Goal: Task Accomplishment & Management: Manage account settings

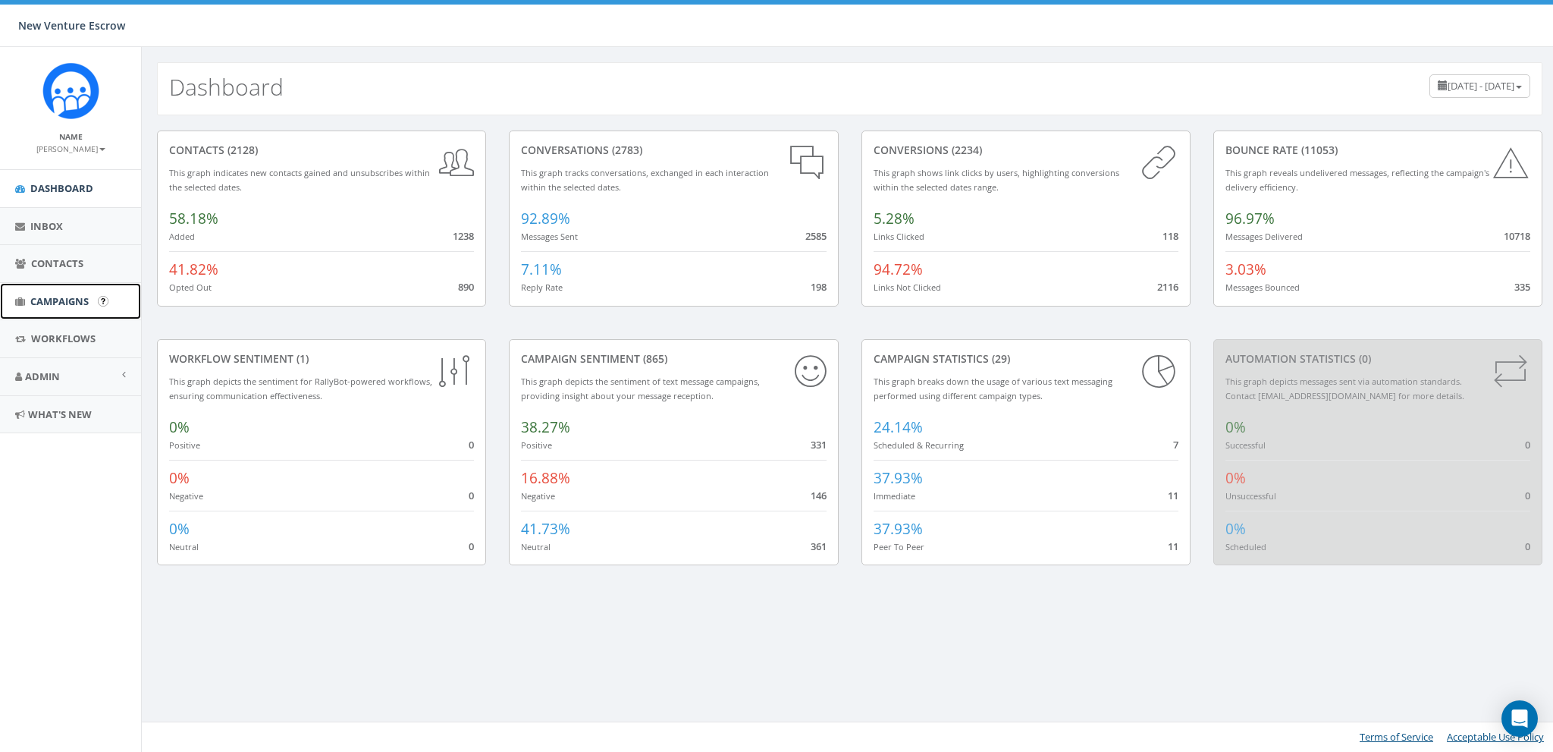
click at [63, 303] on span "Campaigns" at bounding box center [59, 301] width 58 height 14
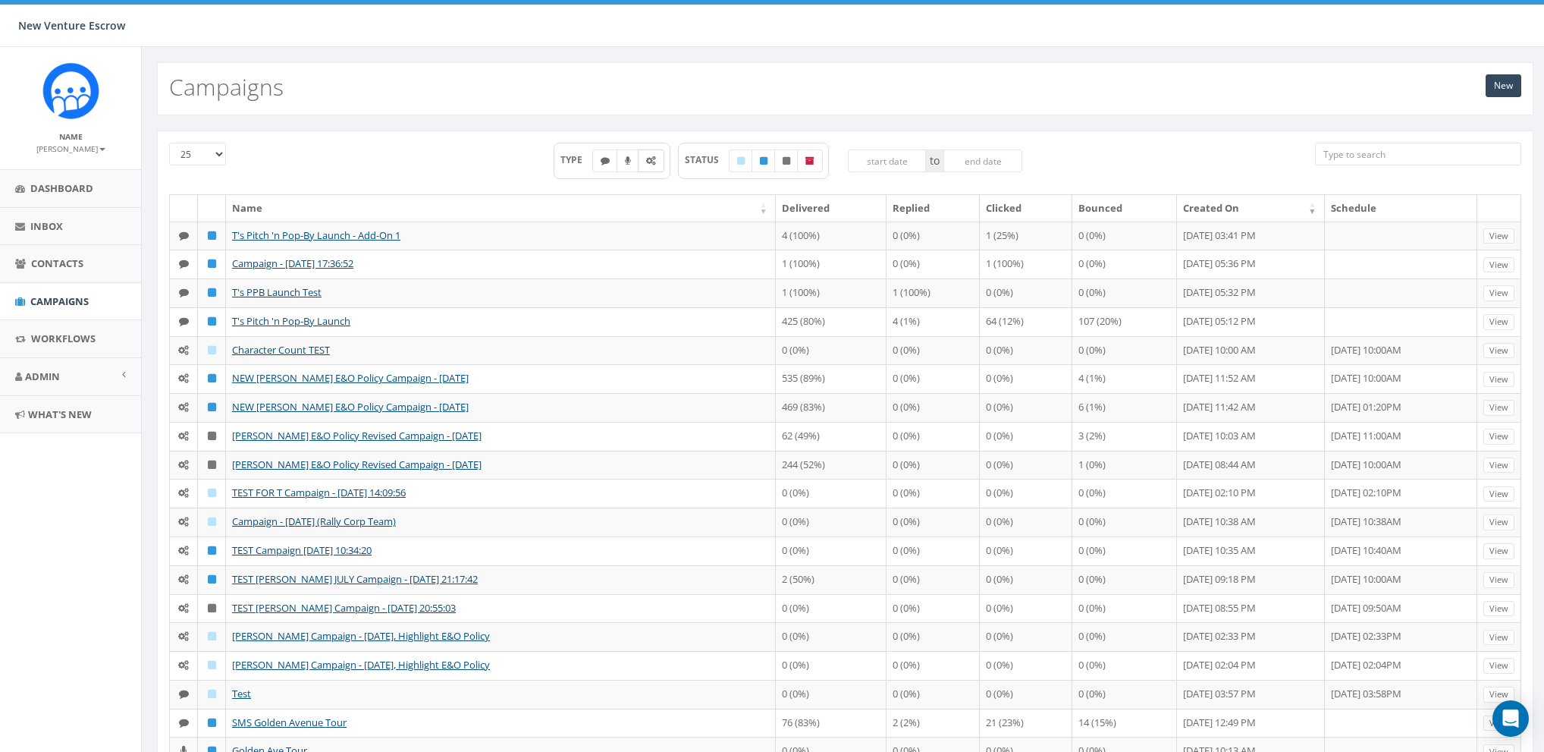
click at [646, 158] on icon at bounding box center [651, 160] width 10 height 9
checkbox input "true"
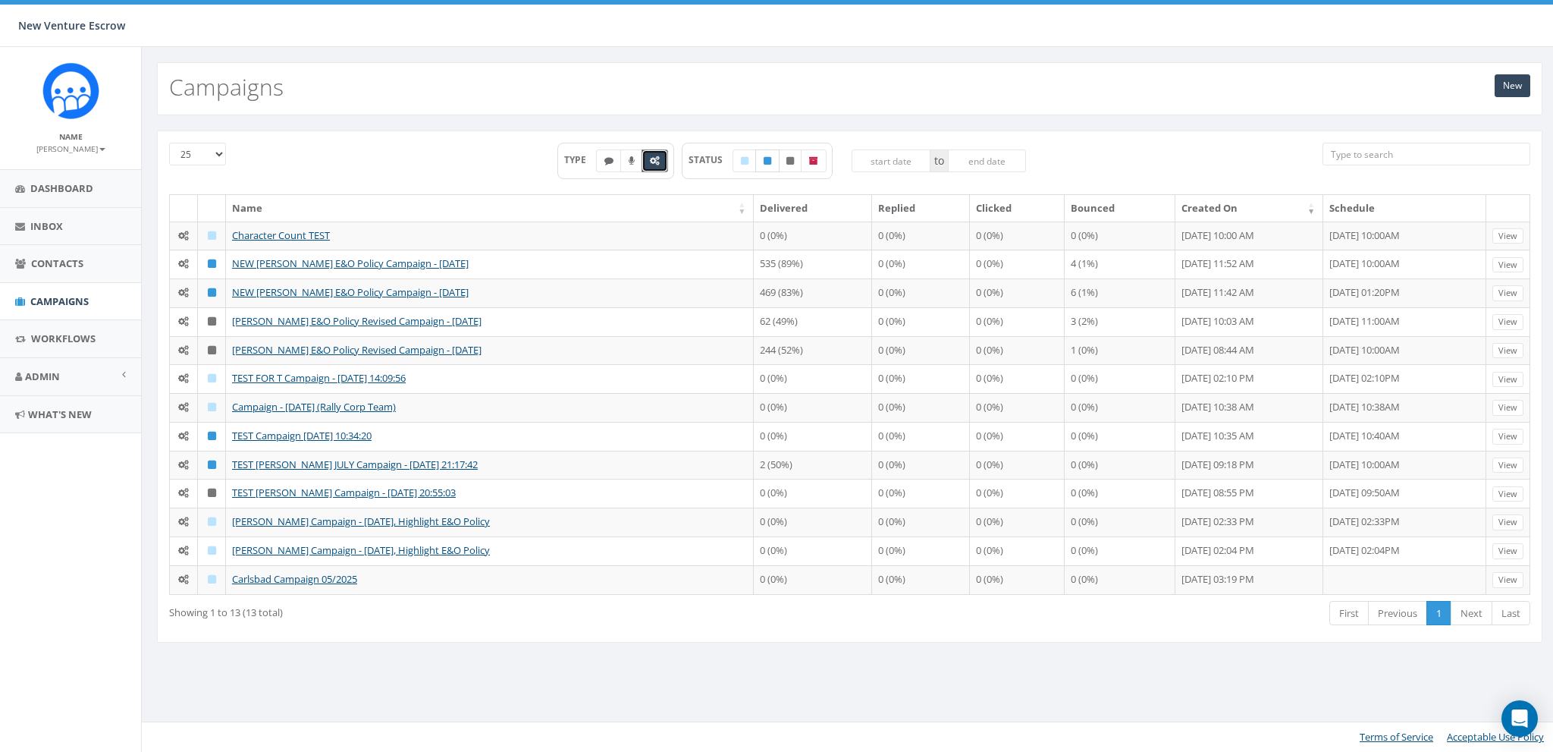
click at [775, 162] on label at bounding box center [767, 160] width 24 height 23
checkbox input "true"
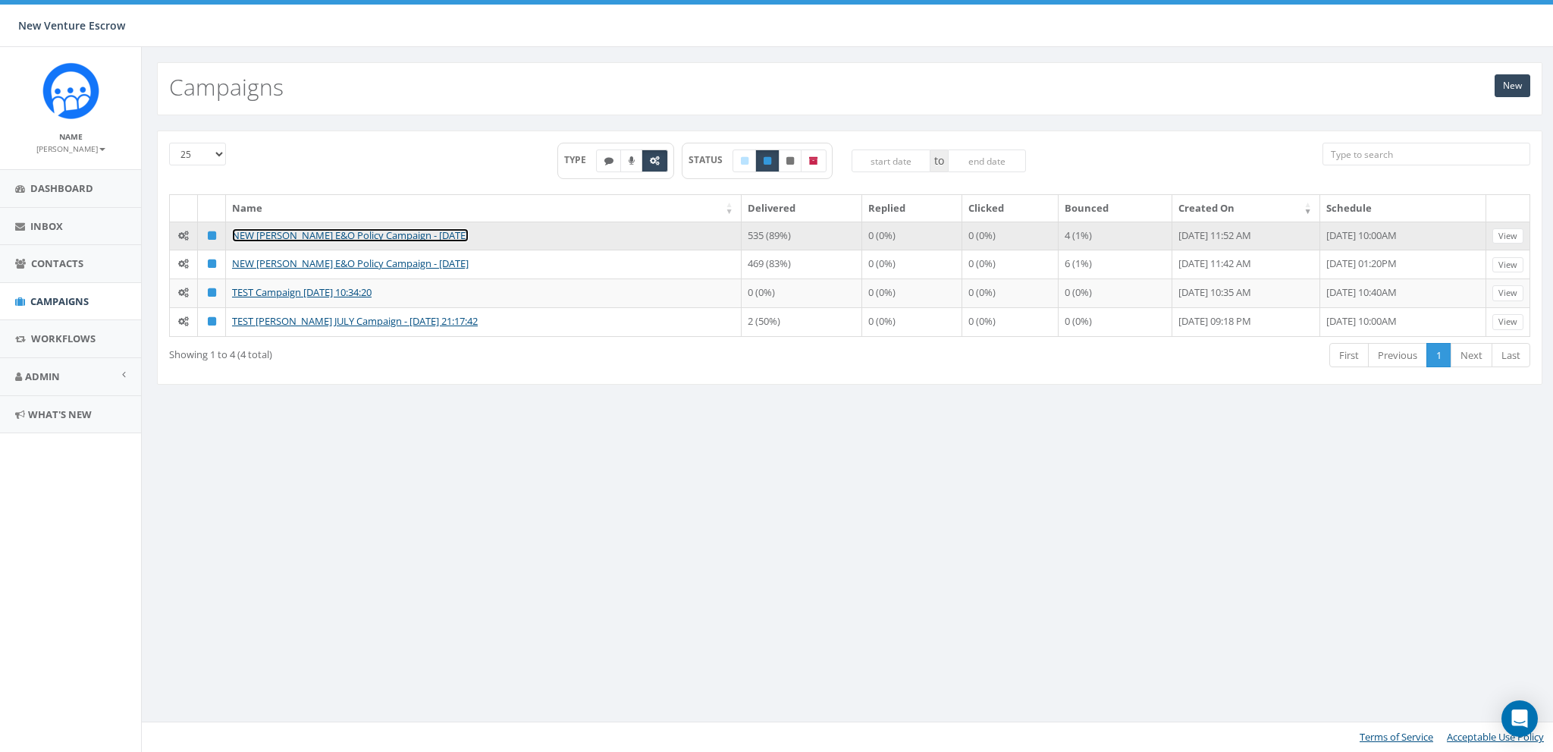
click at [388, 236] on link "NEW Nathan Wood E&O Policy Campaign - 07/28/2025" at bounding box center [350, 235] width 237 height 14
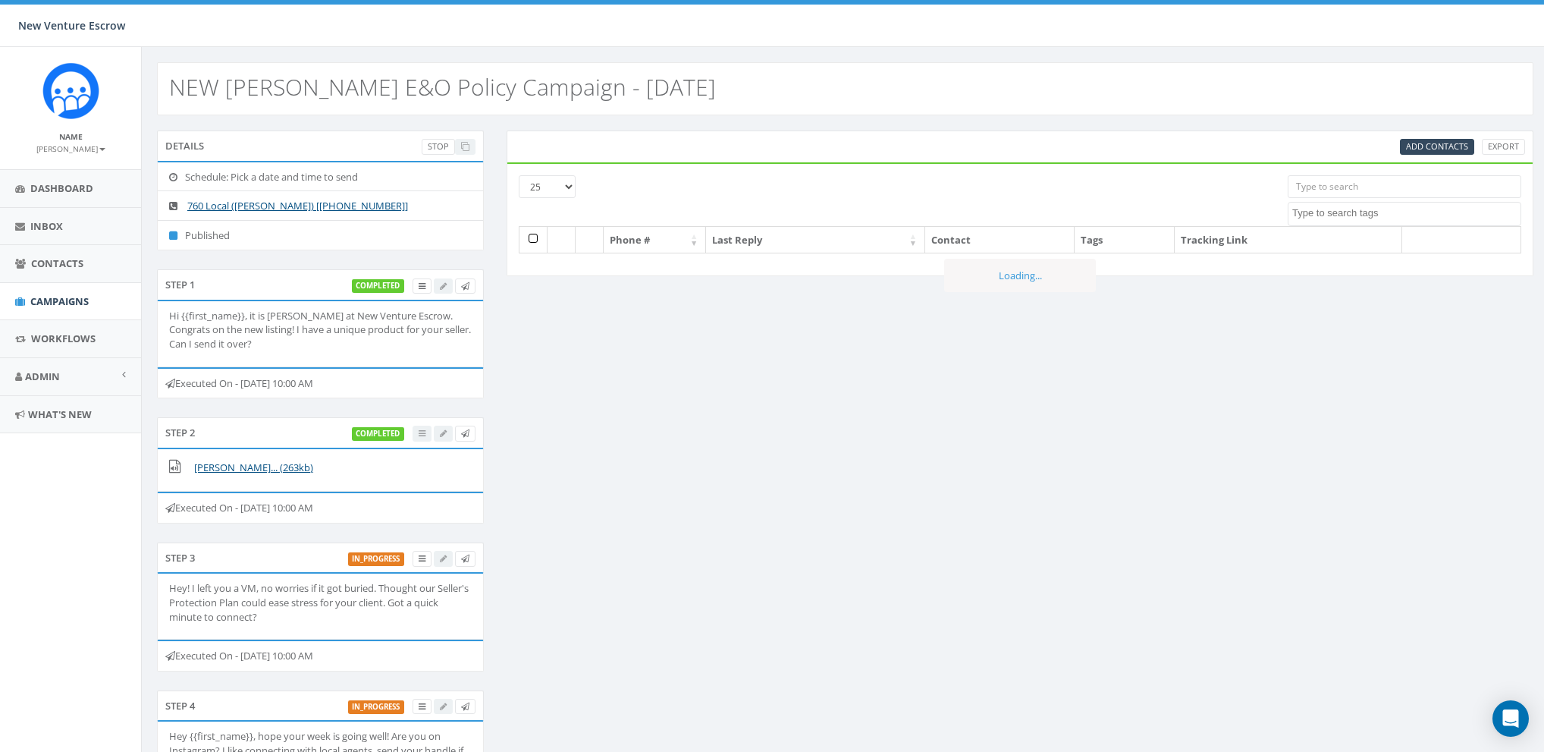
select select
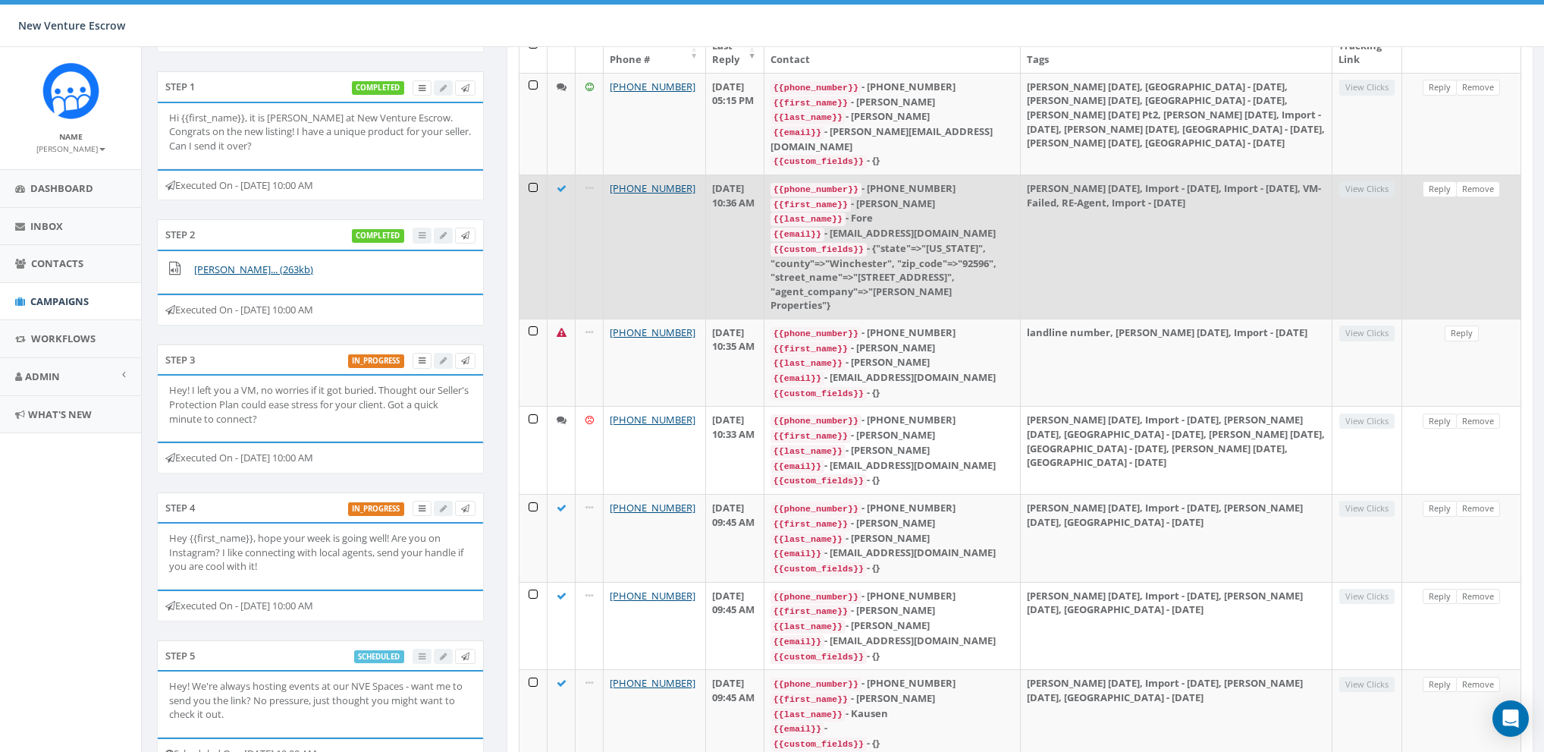
scroll to position [59, 0]
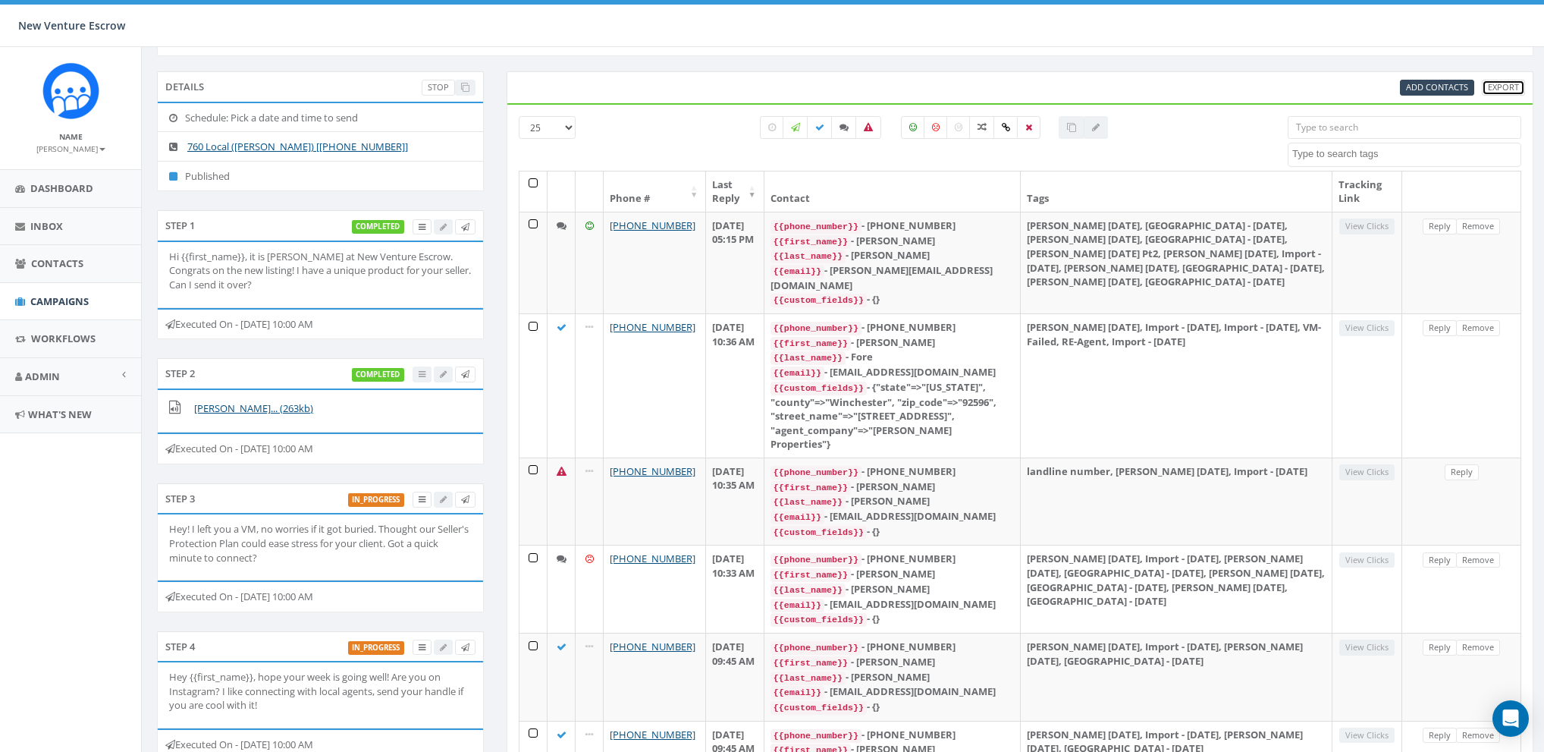
click at [1494, 85] on link "Export" at bounding box center [1503, 88] width 43 height 16
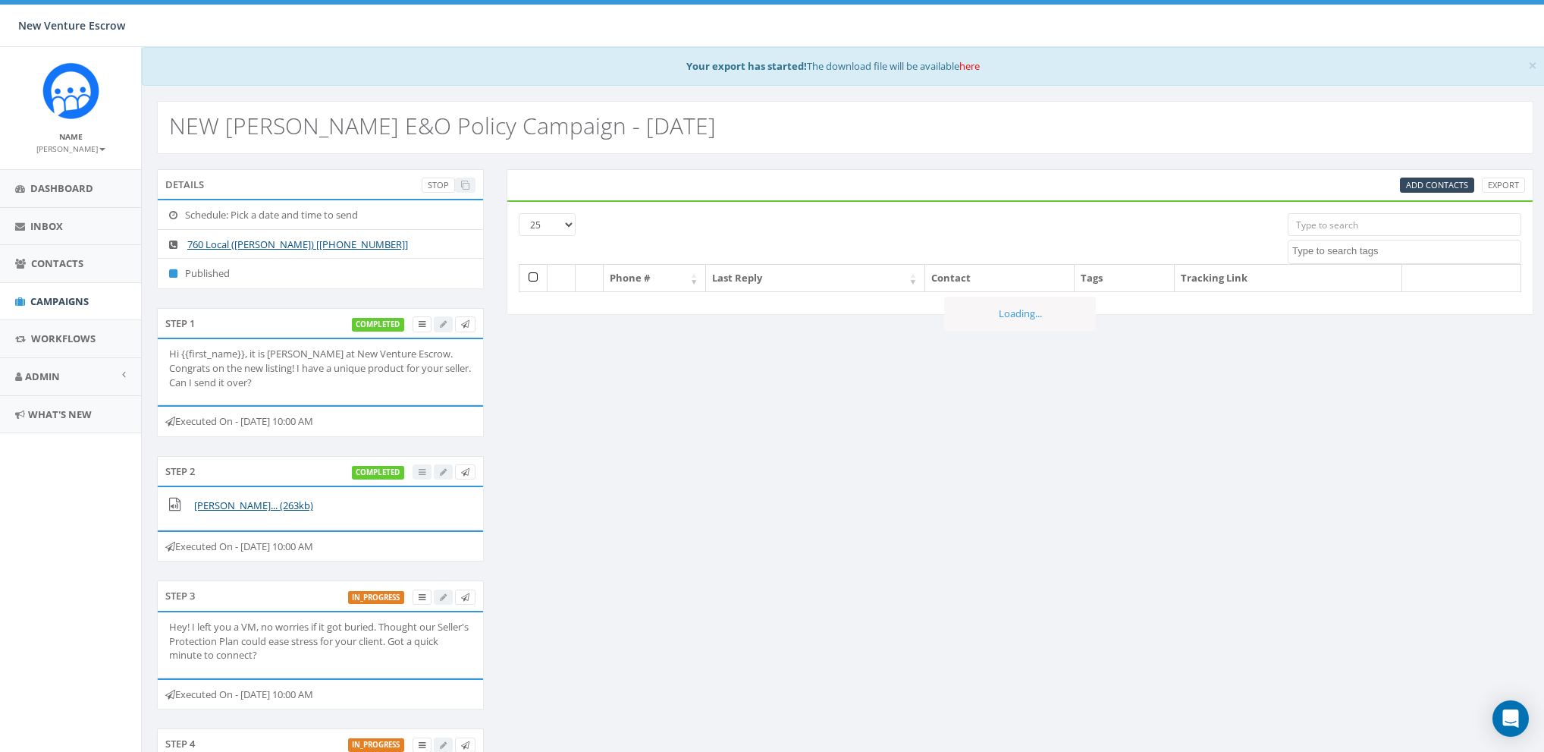
select select
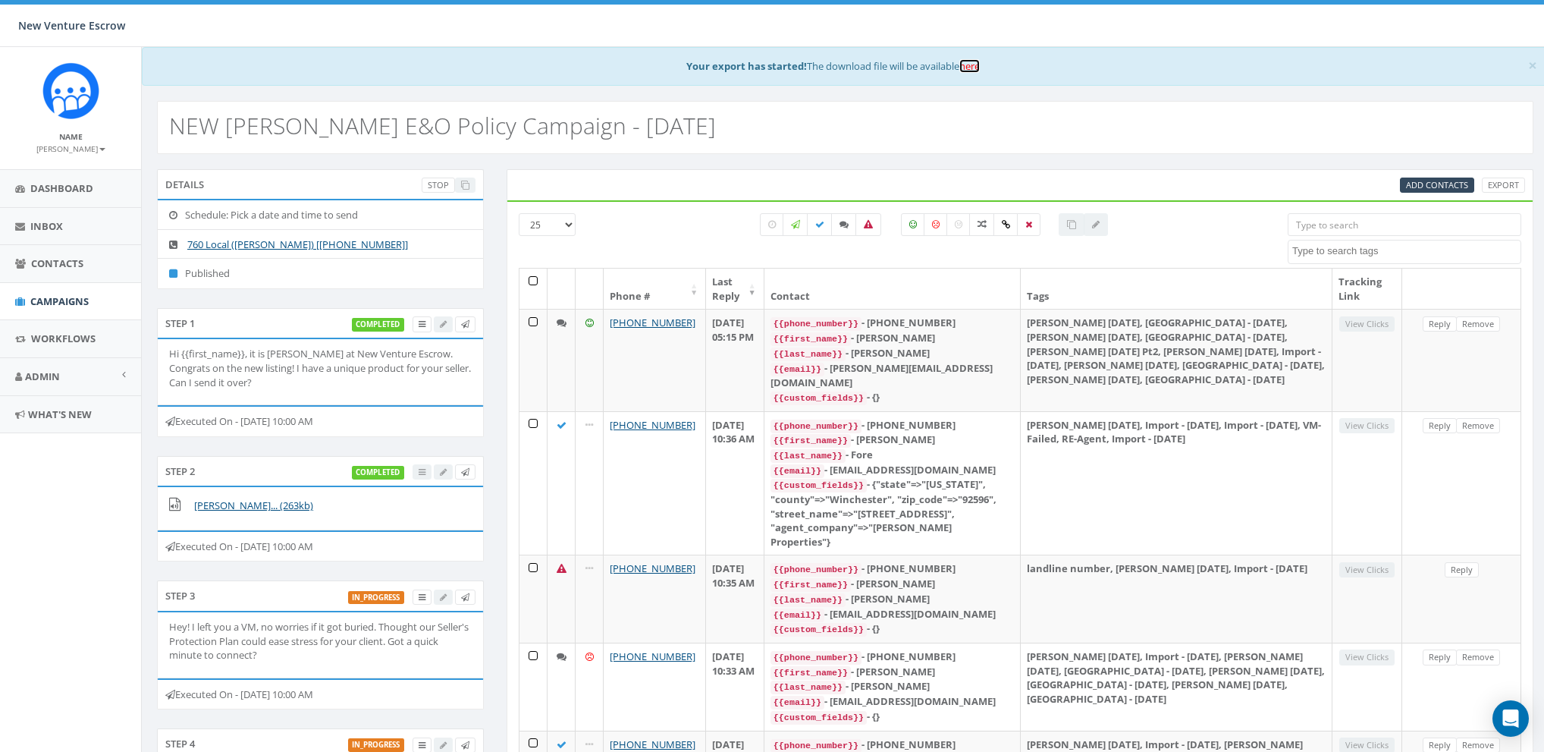
click at [975, 66] on link "here" at bounding box center [969, 66] width 20 height 14
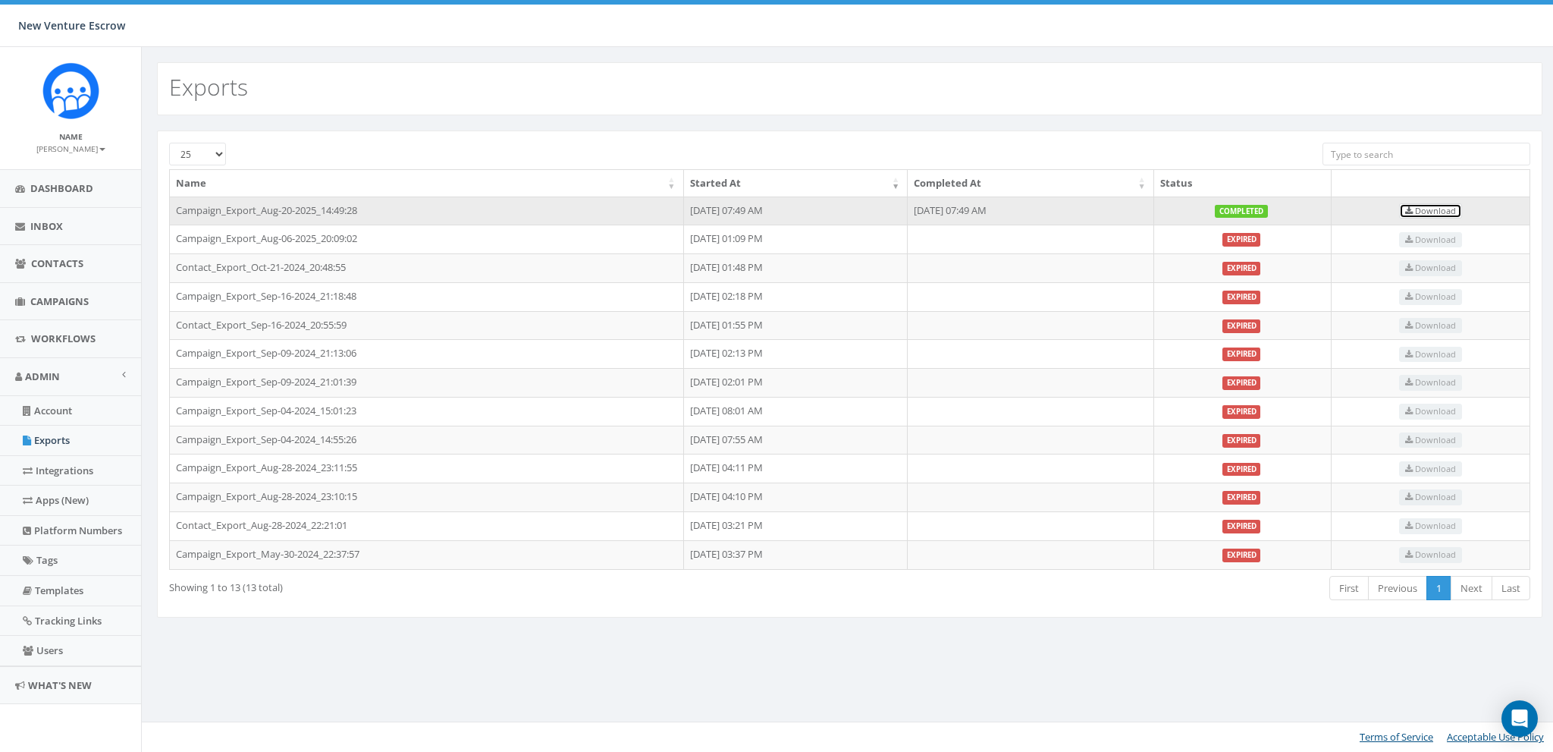
click at [1447, 213] on span "Download" at bounding box center [1430, 210] width 51 height 11
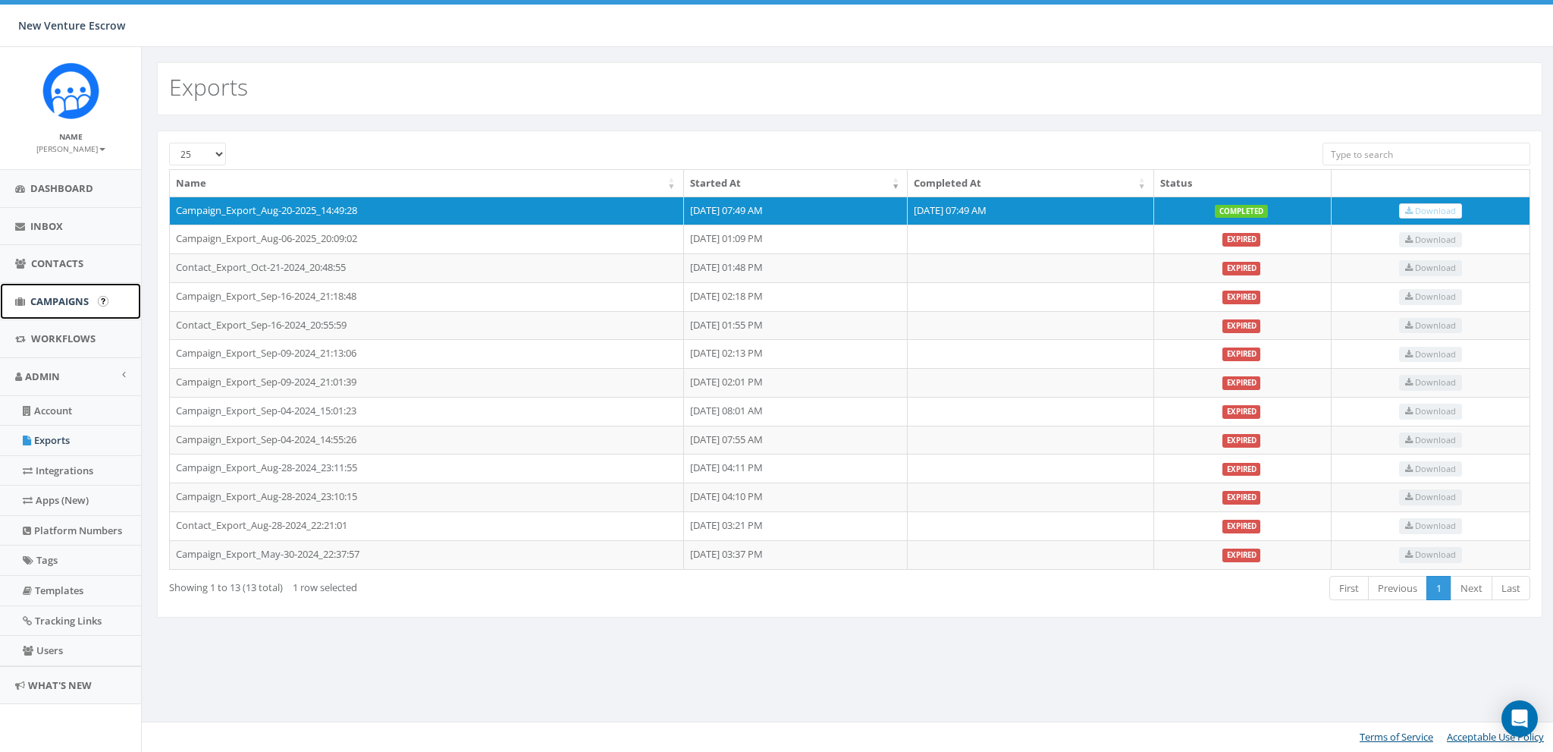
click at [36, 299] on span "Campaigns" at bounding box center [59, 301] width 58 height 14
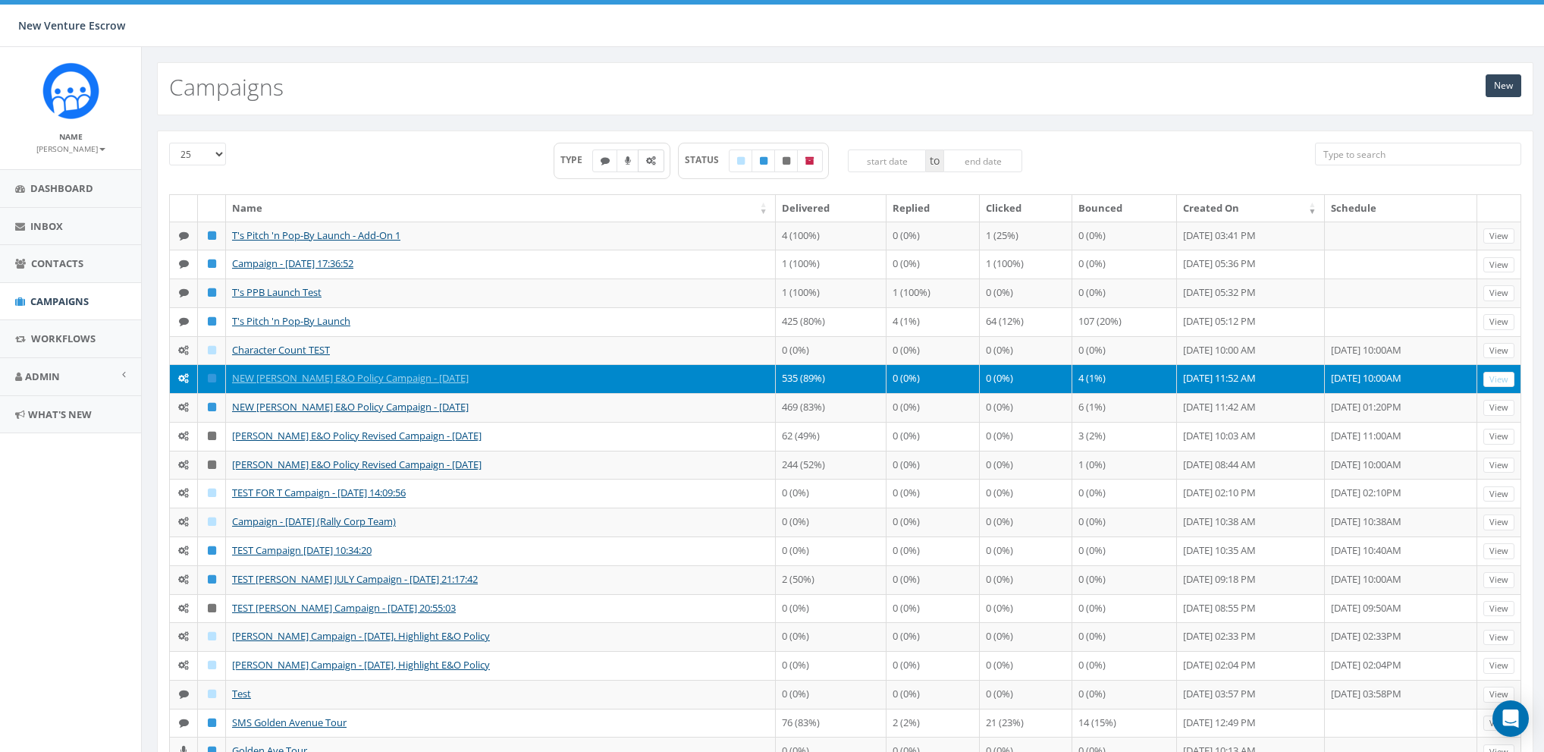
drag, startPoint x: 652, startPoint y: 158, endPoint x: 691, endPoint y: 157, distance: 38.7
click at [652, 158] on icon at bounding box center [651, 160] width 10 height 9
checkbox input "true"
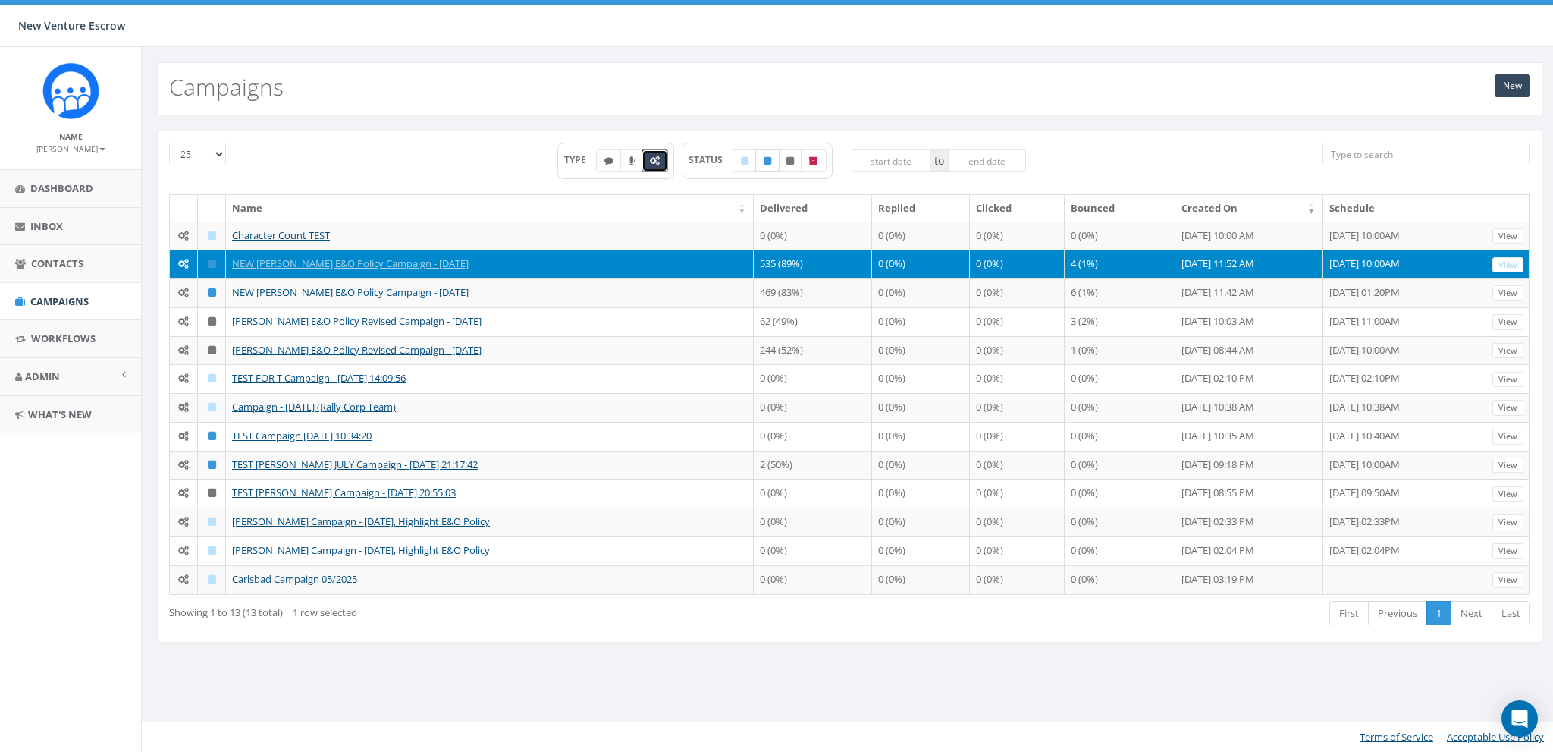
click at [764, 163] on label at bounding box center [767, 160] width 24 height 23
checkbox input "true"
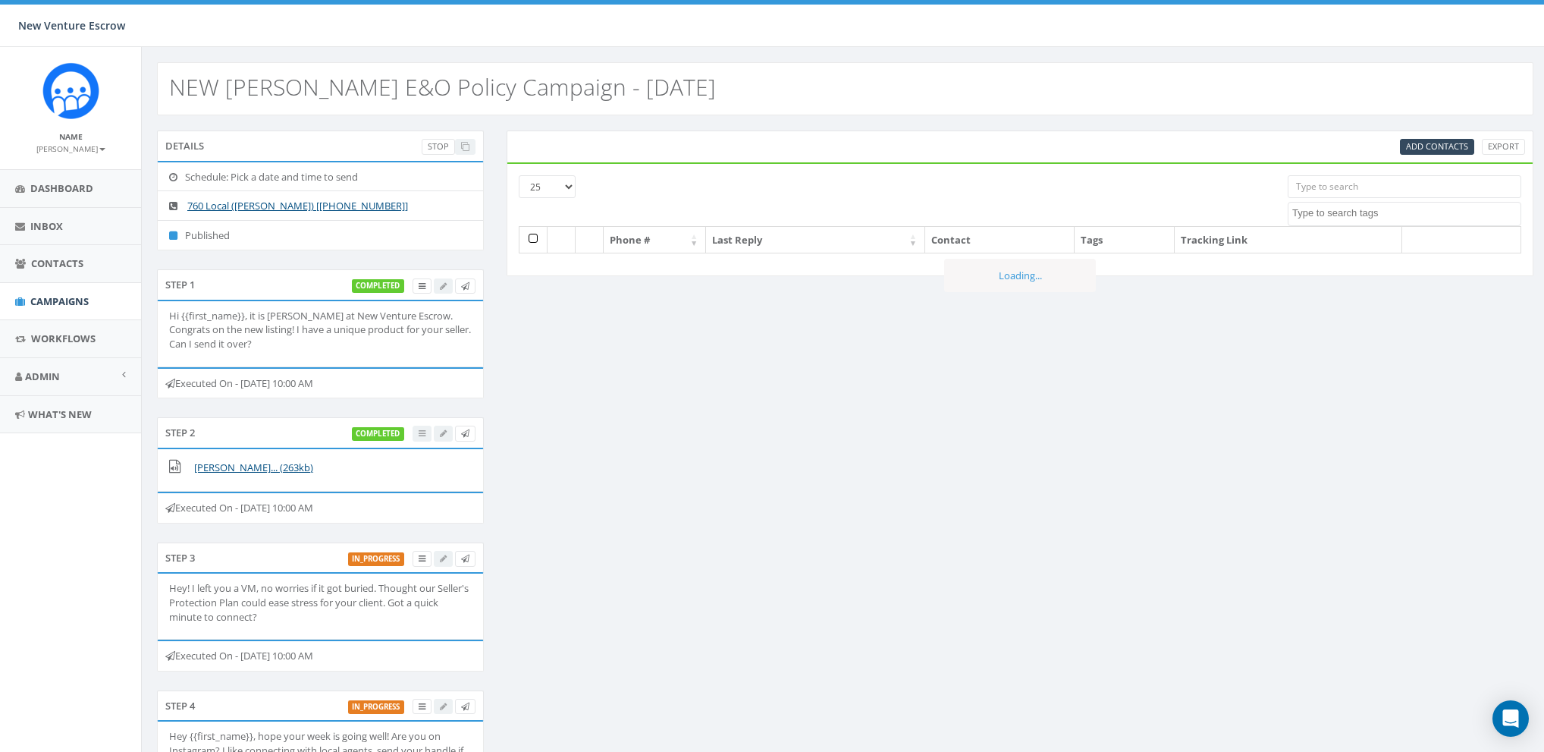
select select
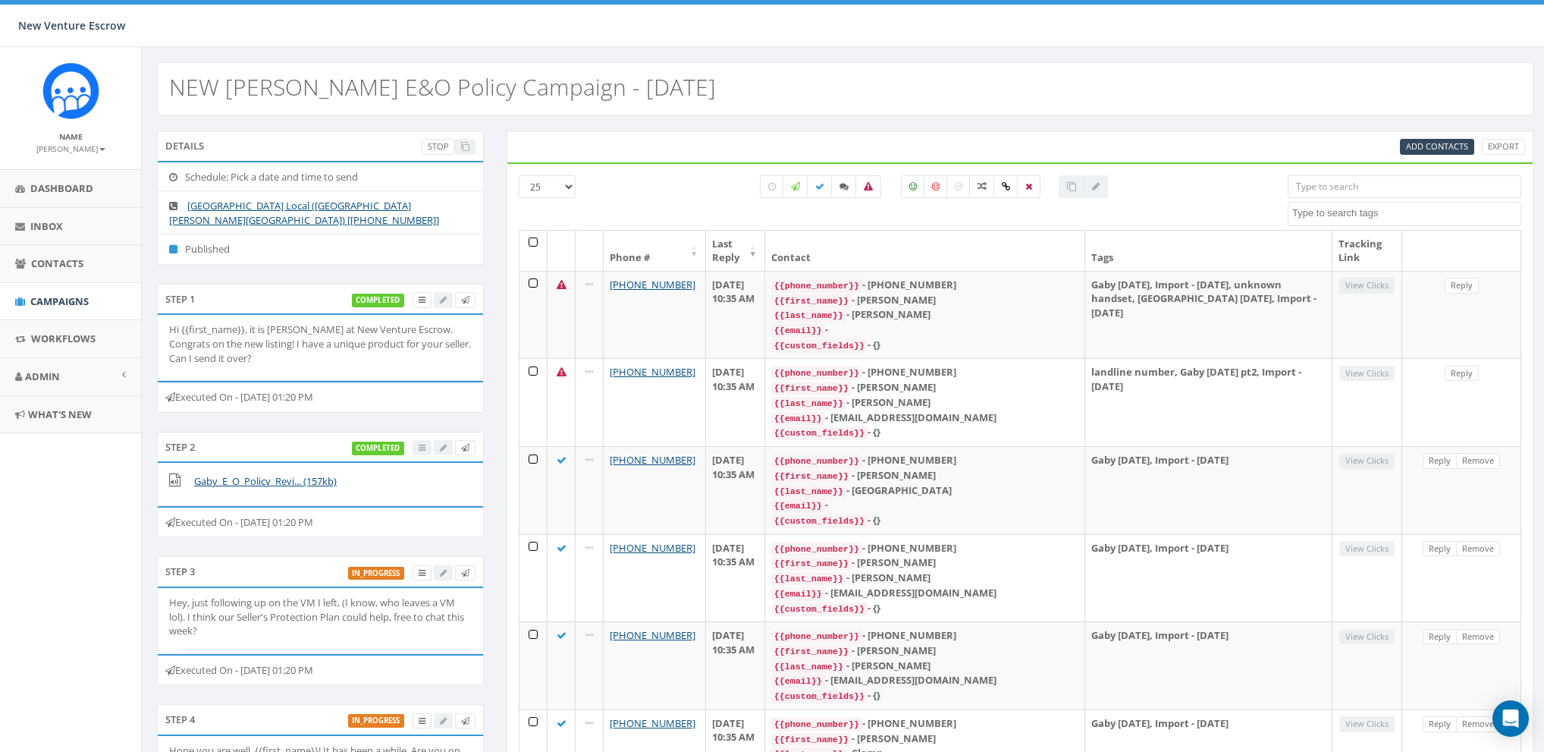
select select
click at [335, 135] on div "Details Stop" at bounding box center [320, 145] width 327 height 30
click at [438, 143] on link "Stop" at bounding box center [438, 147] width 33 height 16
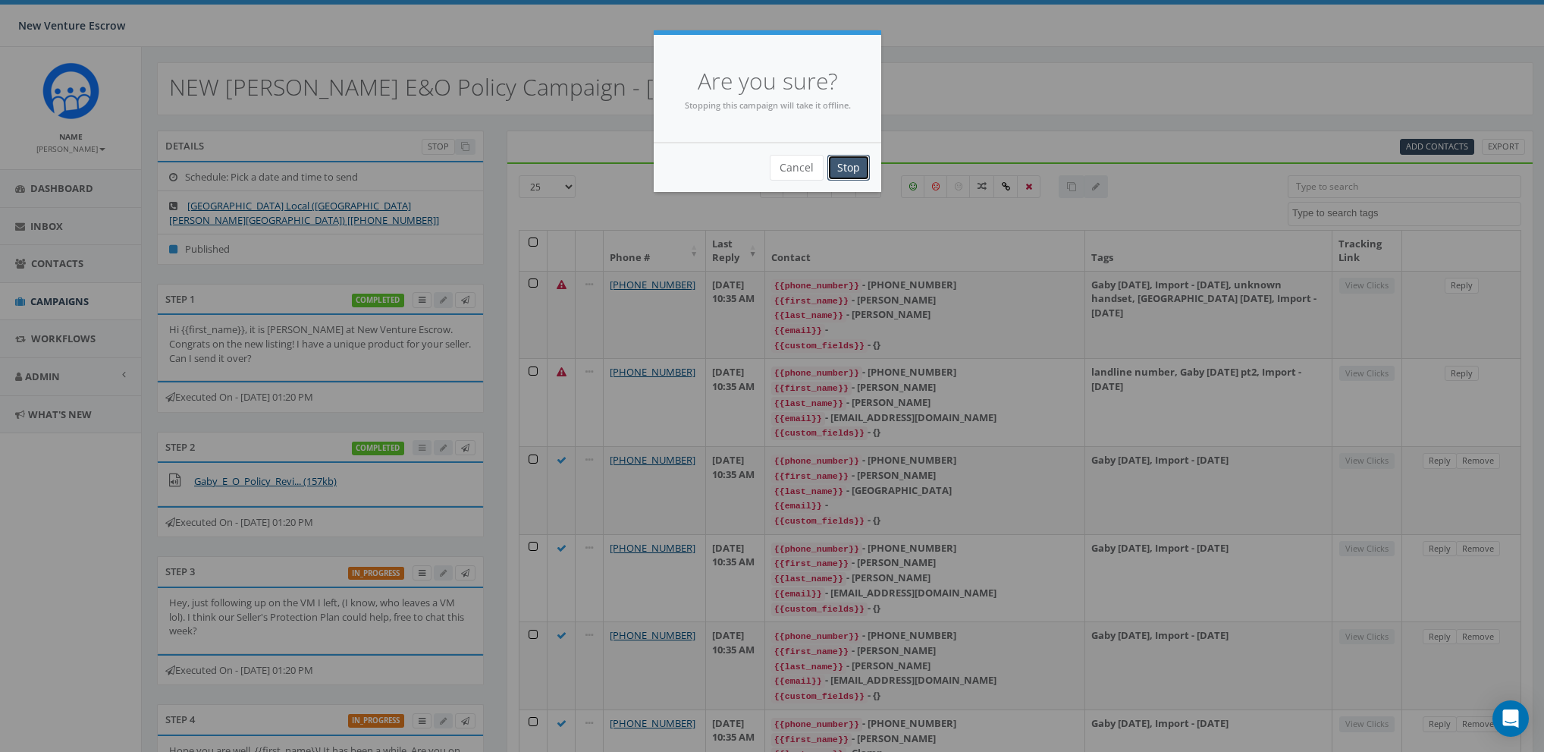
click at [852, 169] on input "Stop" at bounding box center [848, 168] width 42 height 26
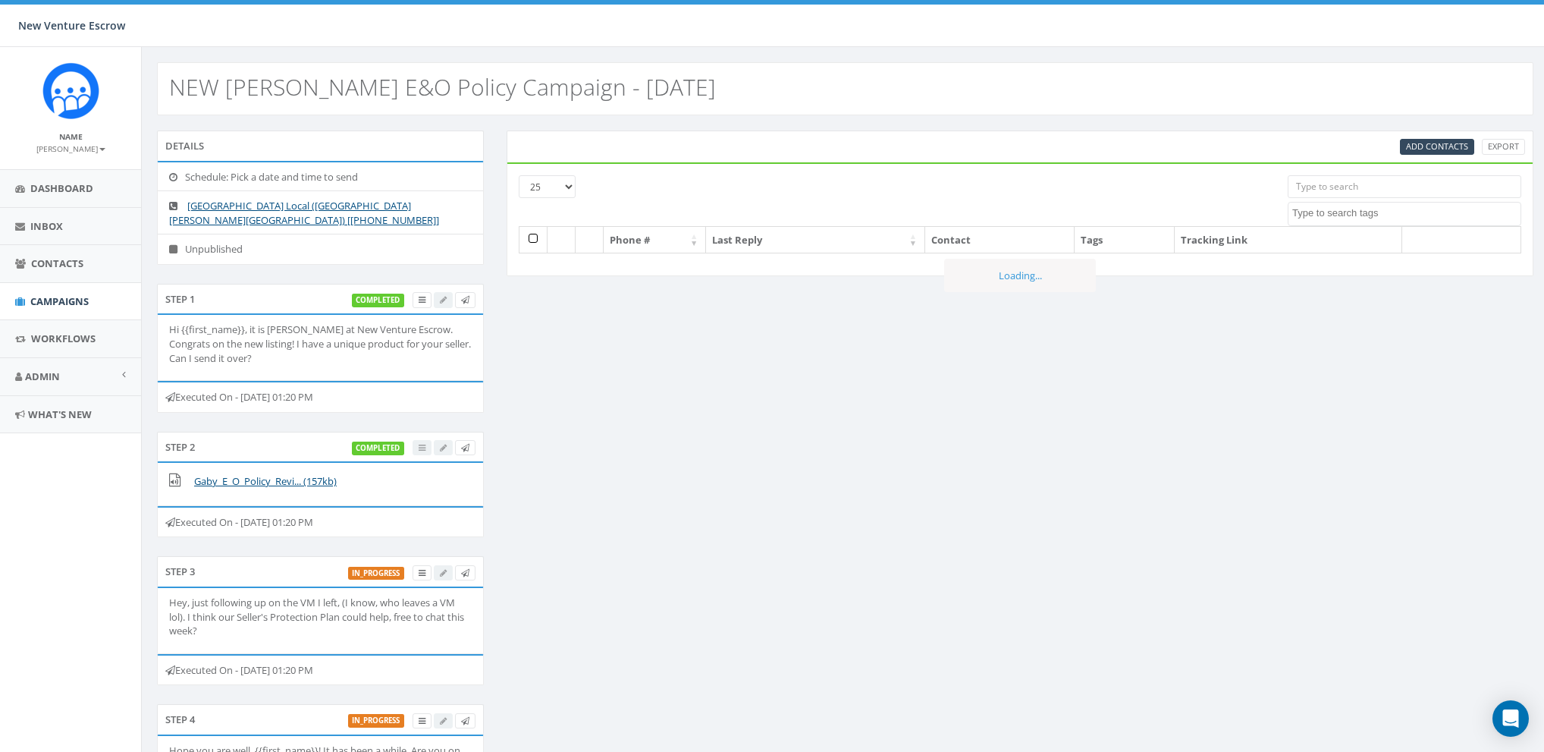
select select
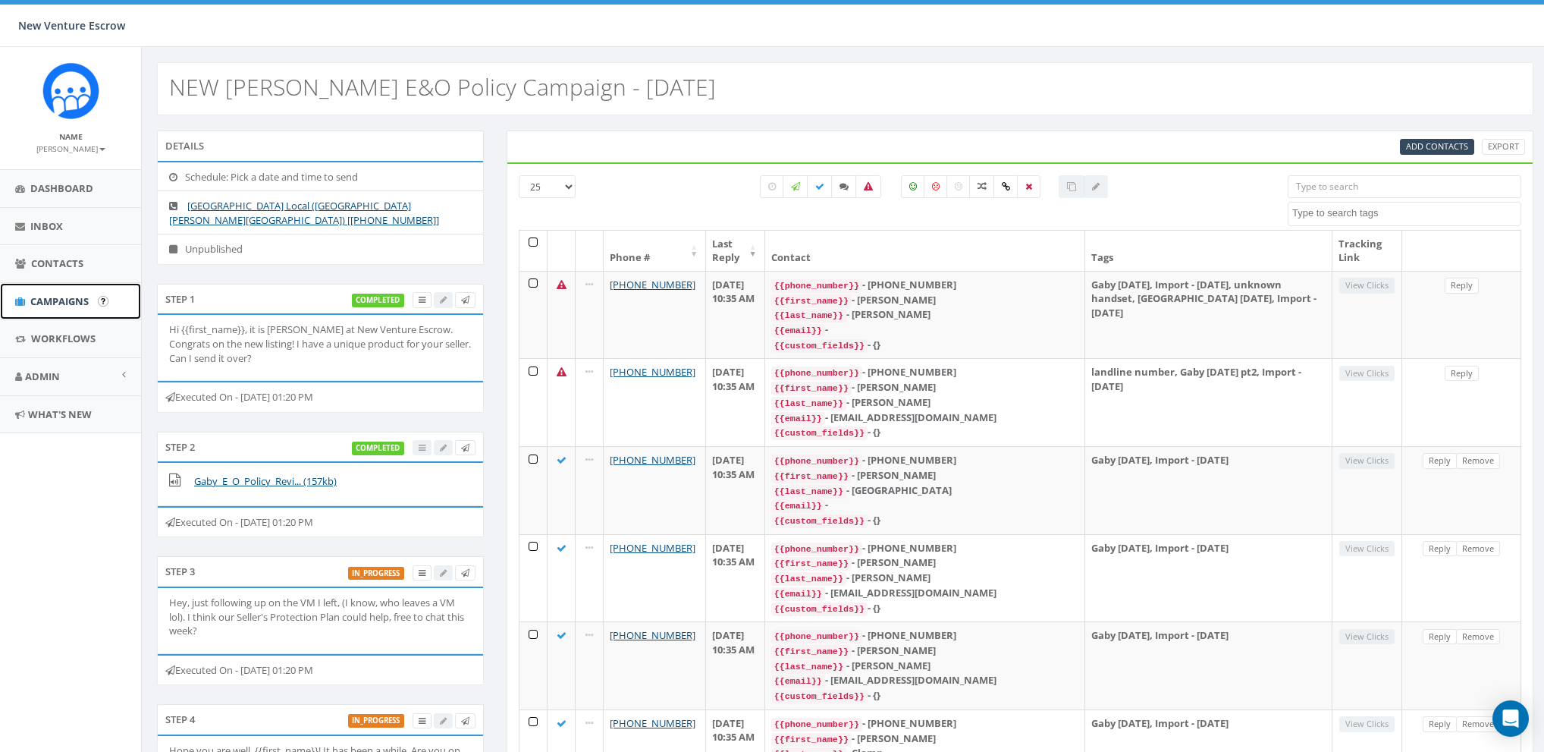
click at [45, 304] on span "Campaigns" at bounding box center [59, 301] width 58 height 14
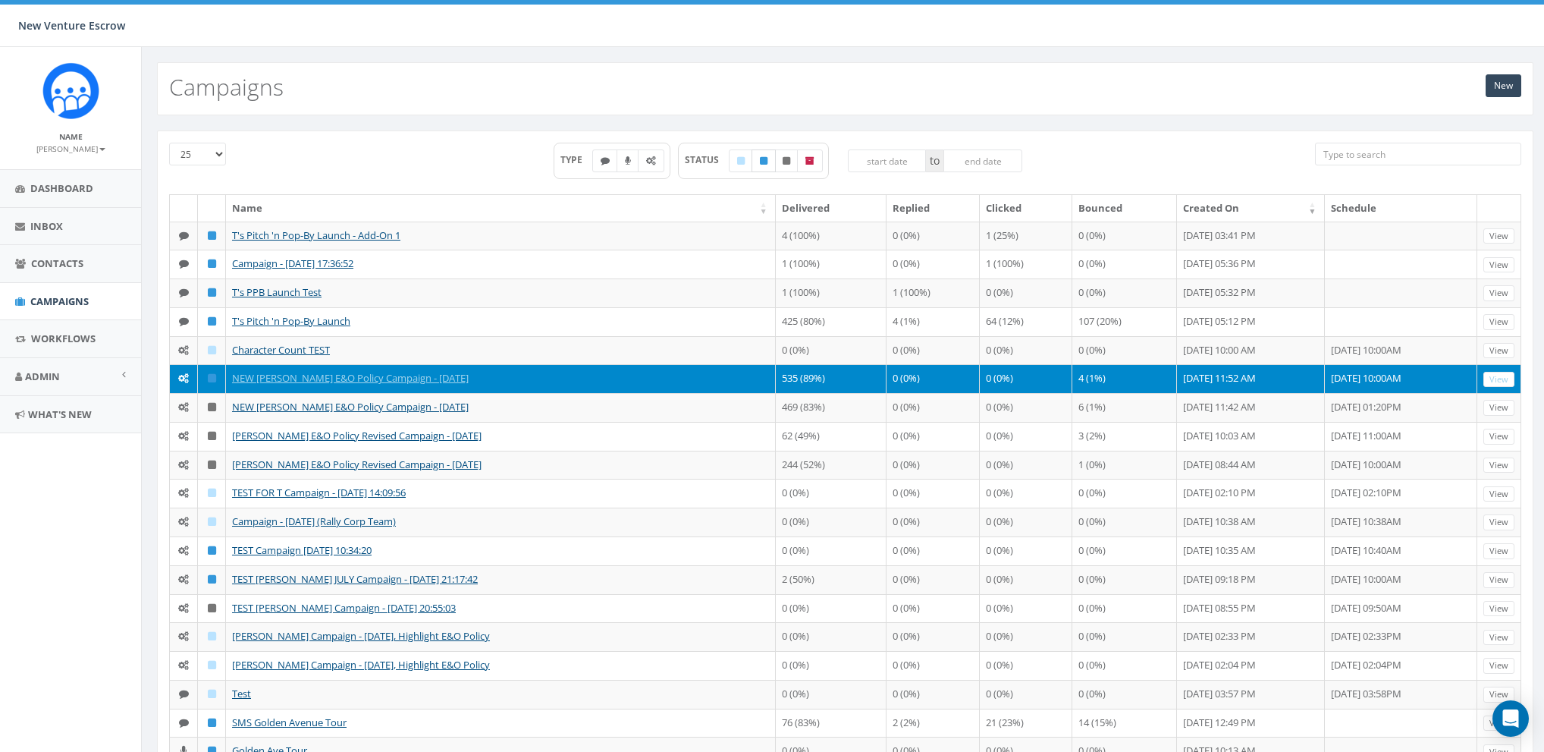
click at [769, 163] on label at bounding box center [764, 160] width 24 height 23
checkbox input "true"
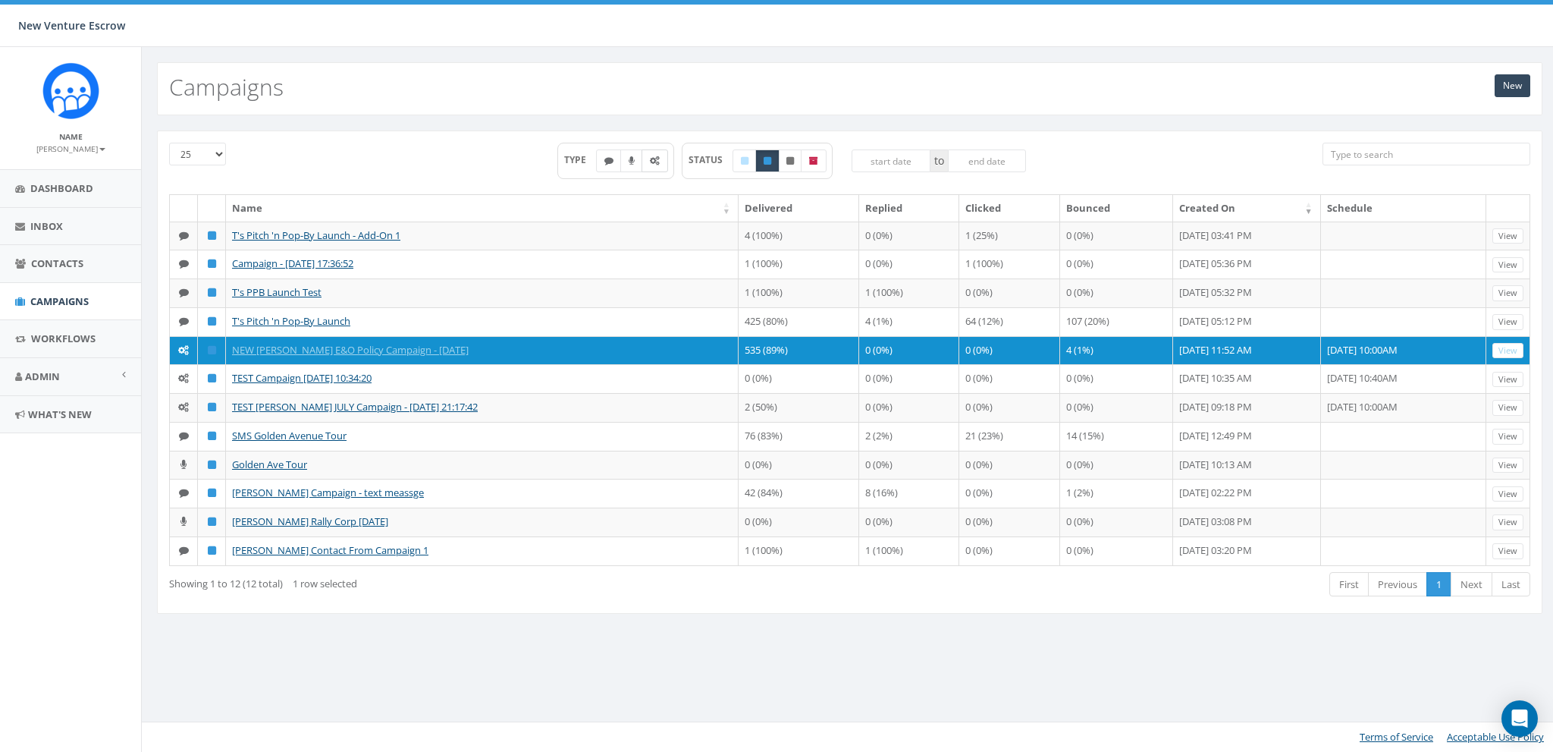
click at [651, 164] on icon at bounding box center [655, 160] width 10 height 9
checkbox input "true"
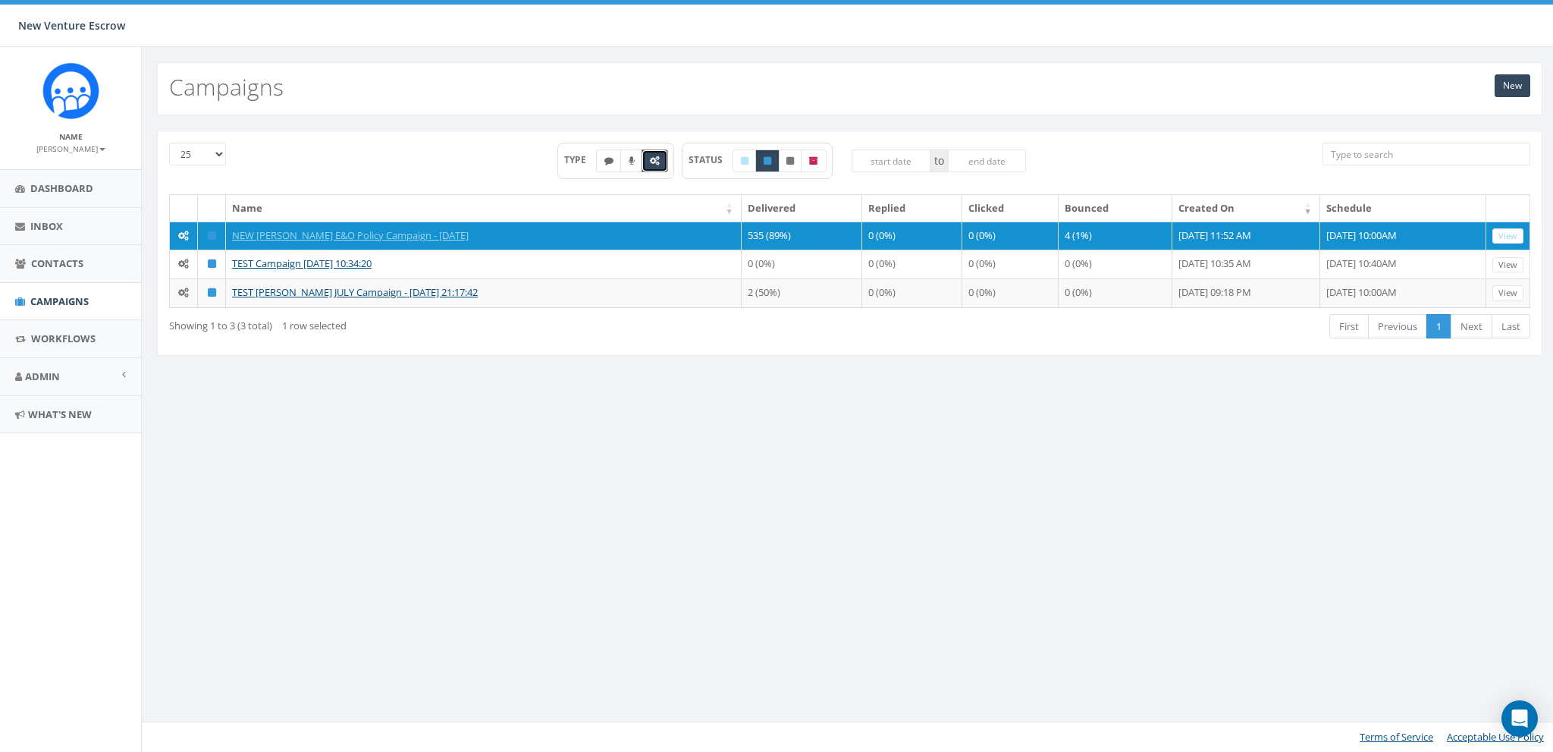
click at [384, 401] on div "New Campaigns 25 50 100 TYPE STATUS to Name Delivered Replied Clicked Bounced C…" at bounding box center [849, 399] width 1417 height 705
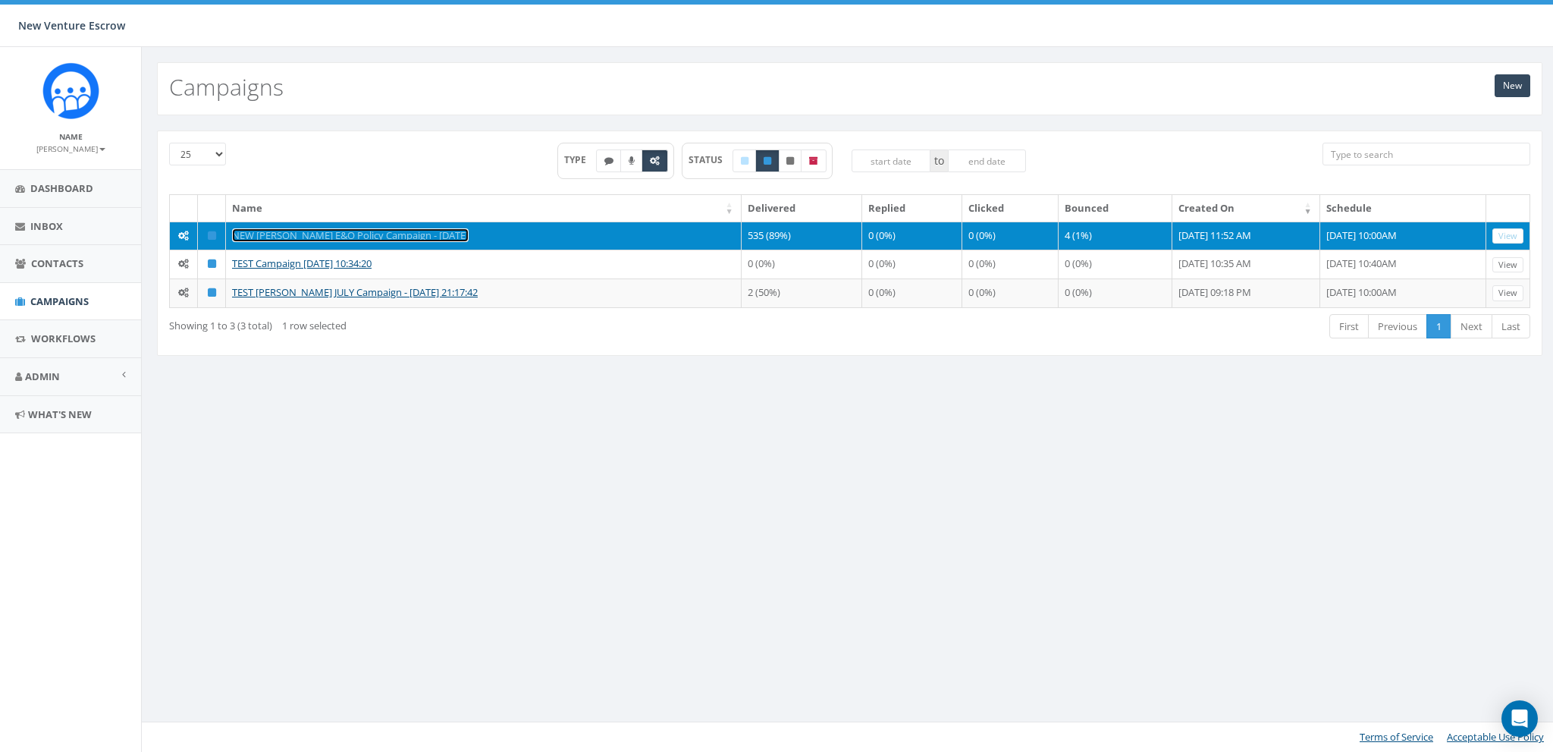
click at [323, 233] on link "NEW [PERSON_NAME] E&O Policy Campaign - [DATE]" at bounding box center [350, 235] width 237 height 14
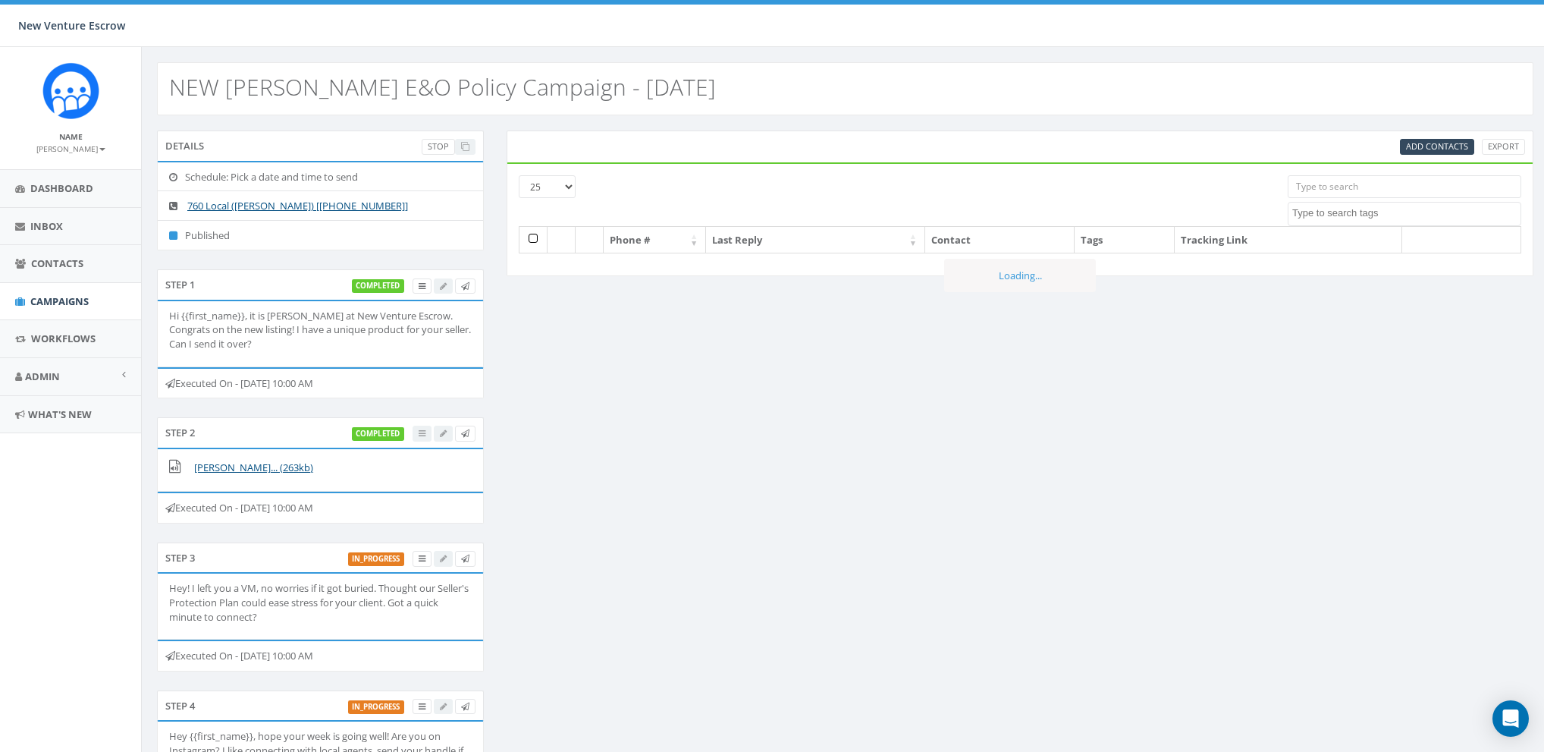
select select
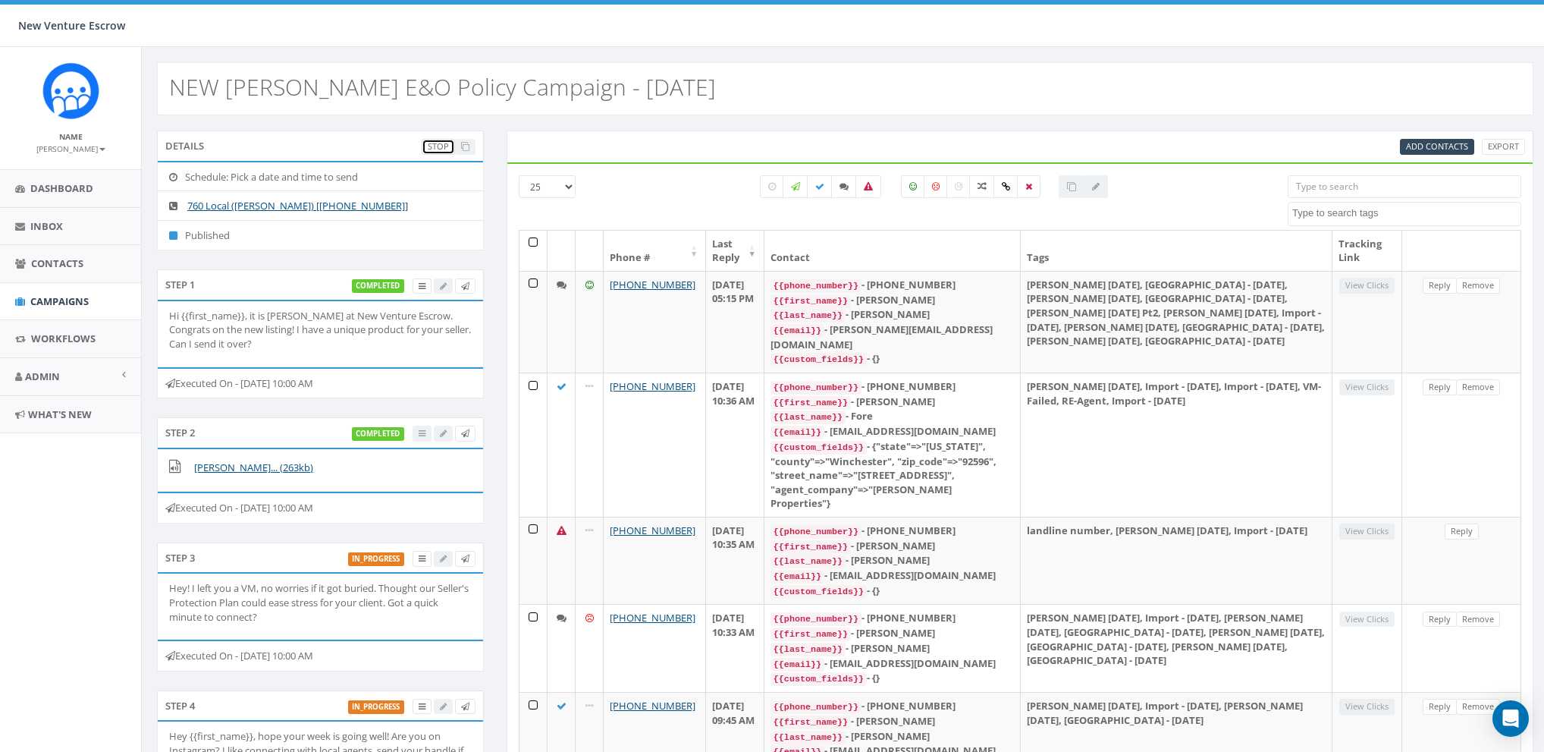
click at [440, 140] on link "Stop" at bounding box center [438, 147] width 33 height 16
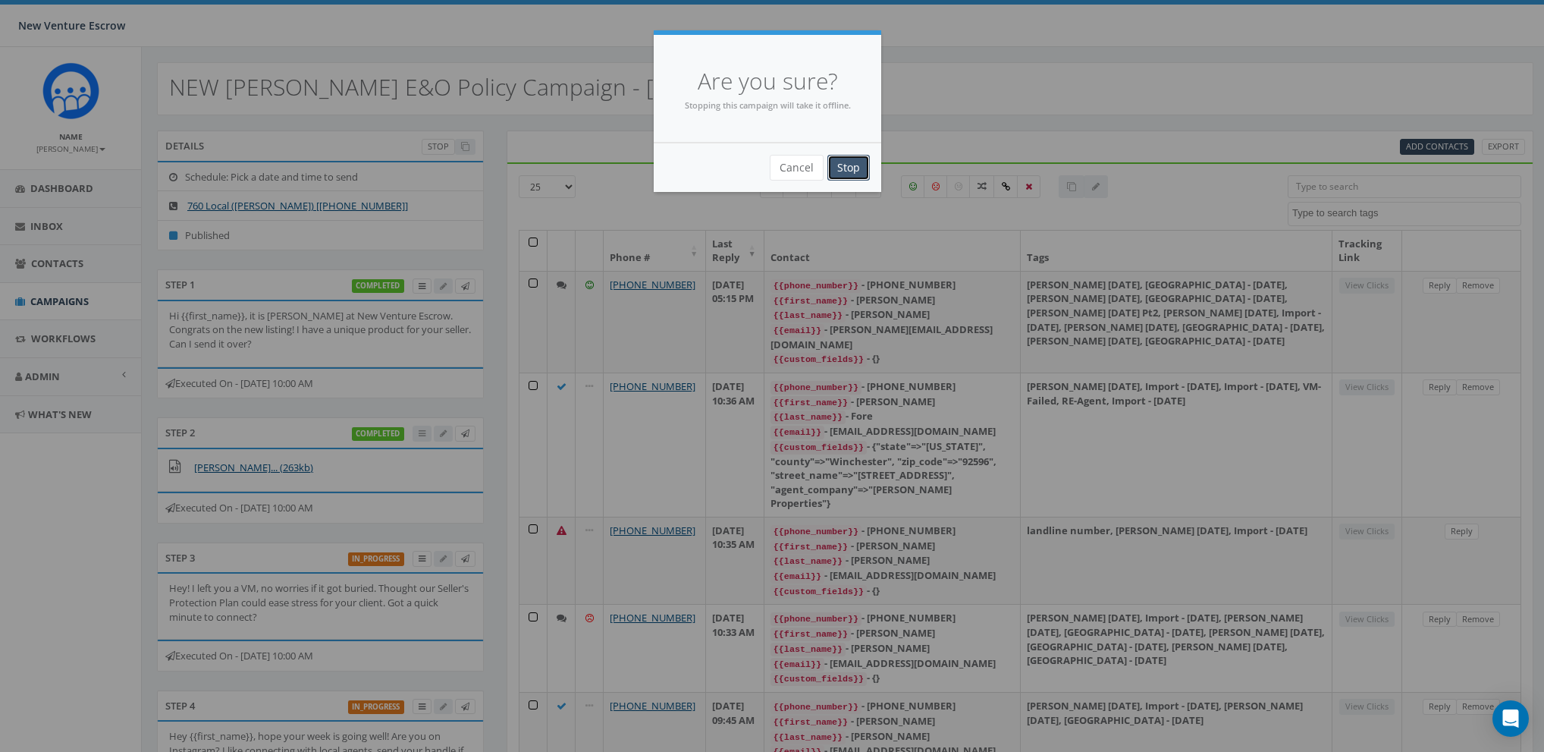
click at [866, 168] on input "Stop" at bounding box center [848, 168] width 42 height 26
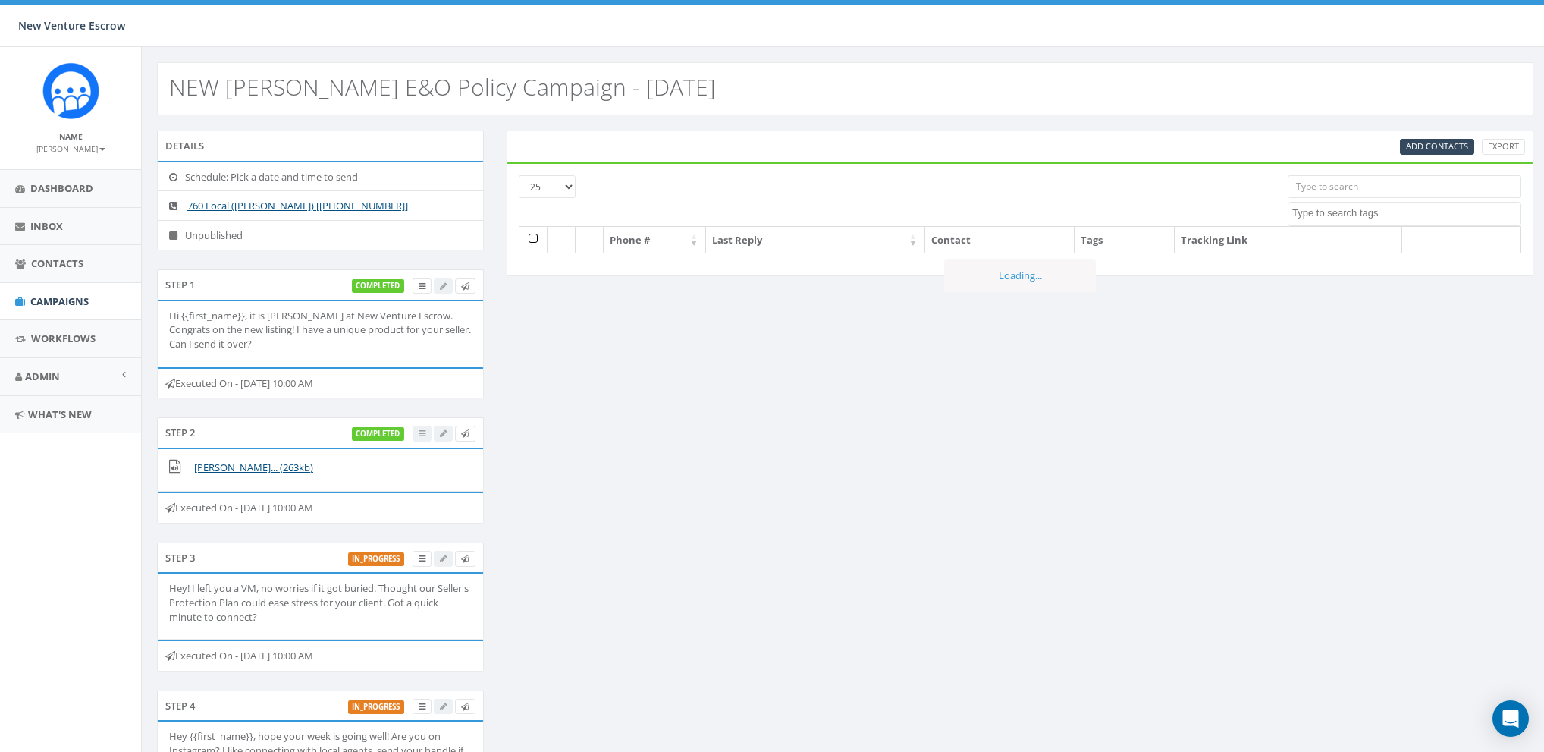
select select
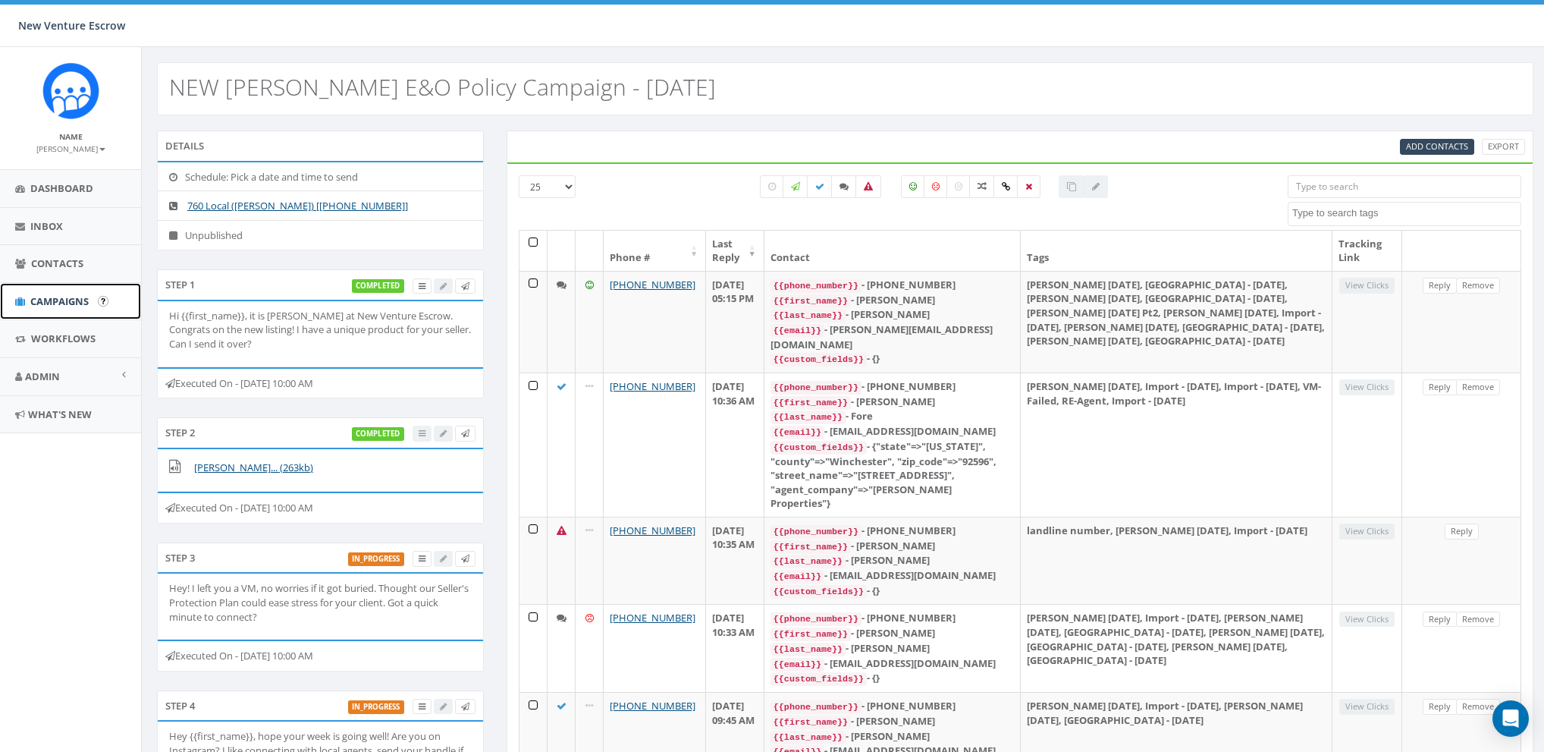
click at [57, 302] on span "Campaigns" at bounding box center [59, 301] width 58 height 14
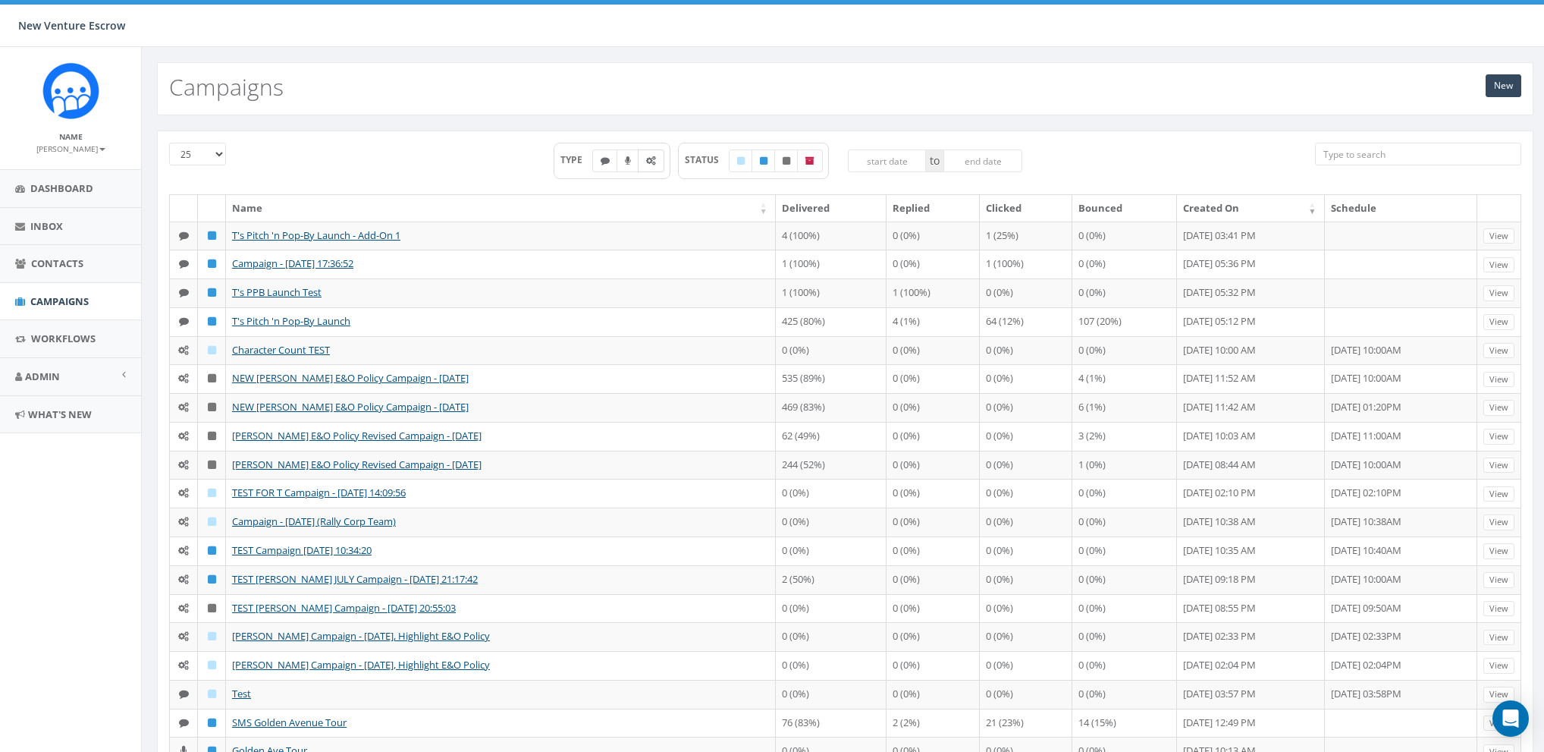
click at [651, 164] on icon at bounding box center [651, 160] width 10 height 9
checkbox input "true"
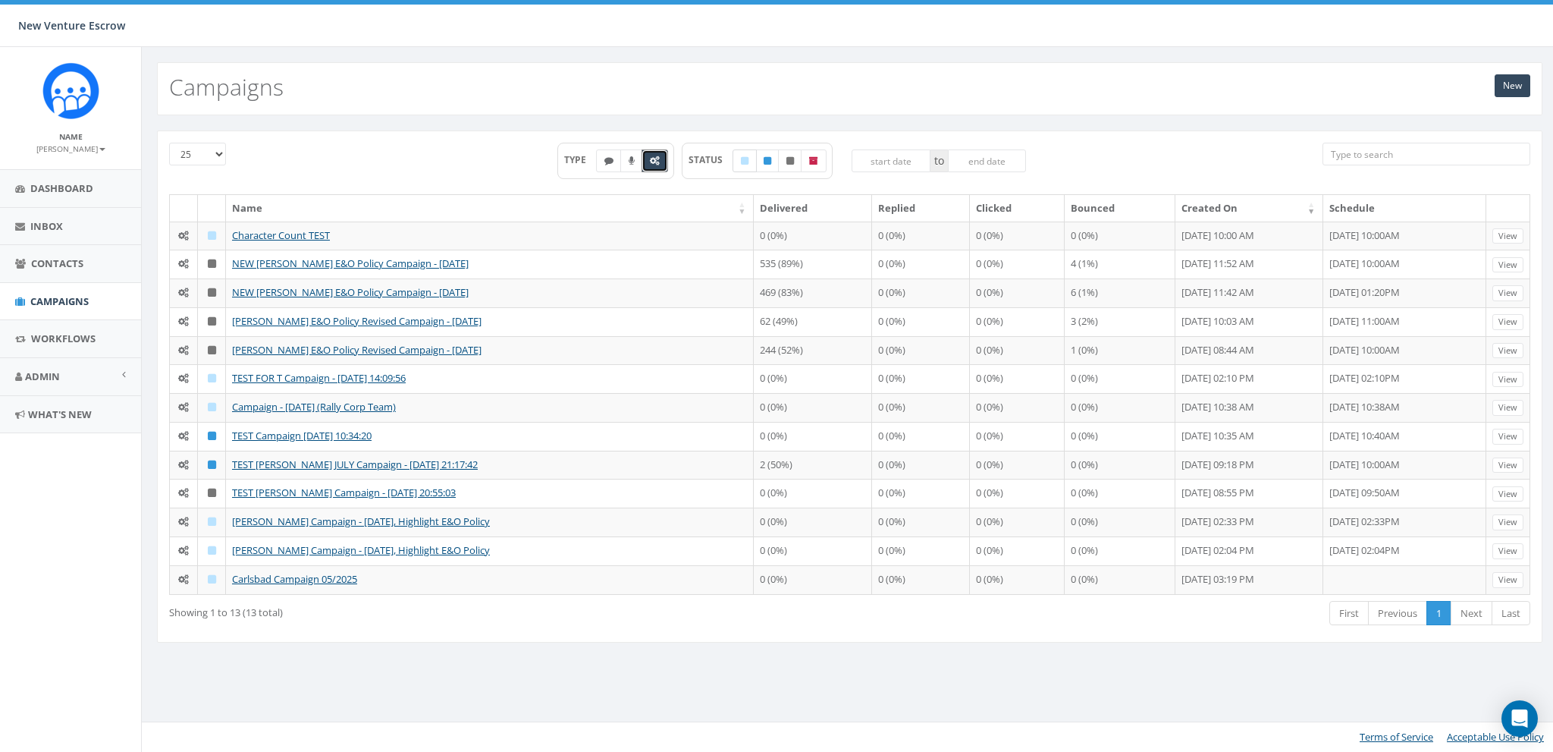
click at [745, 159] on icon at bounding box center [745, 160] width 8 height 9
checkbox input "true"
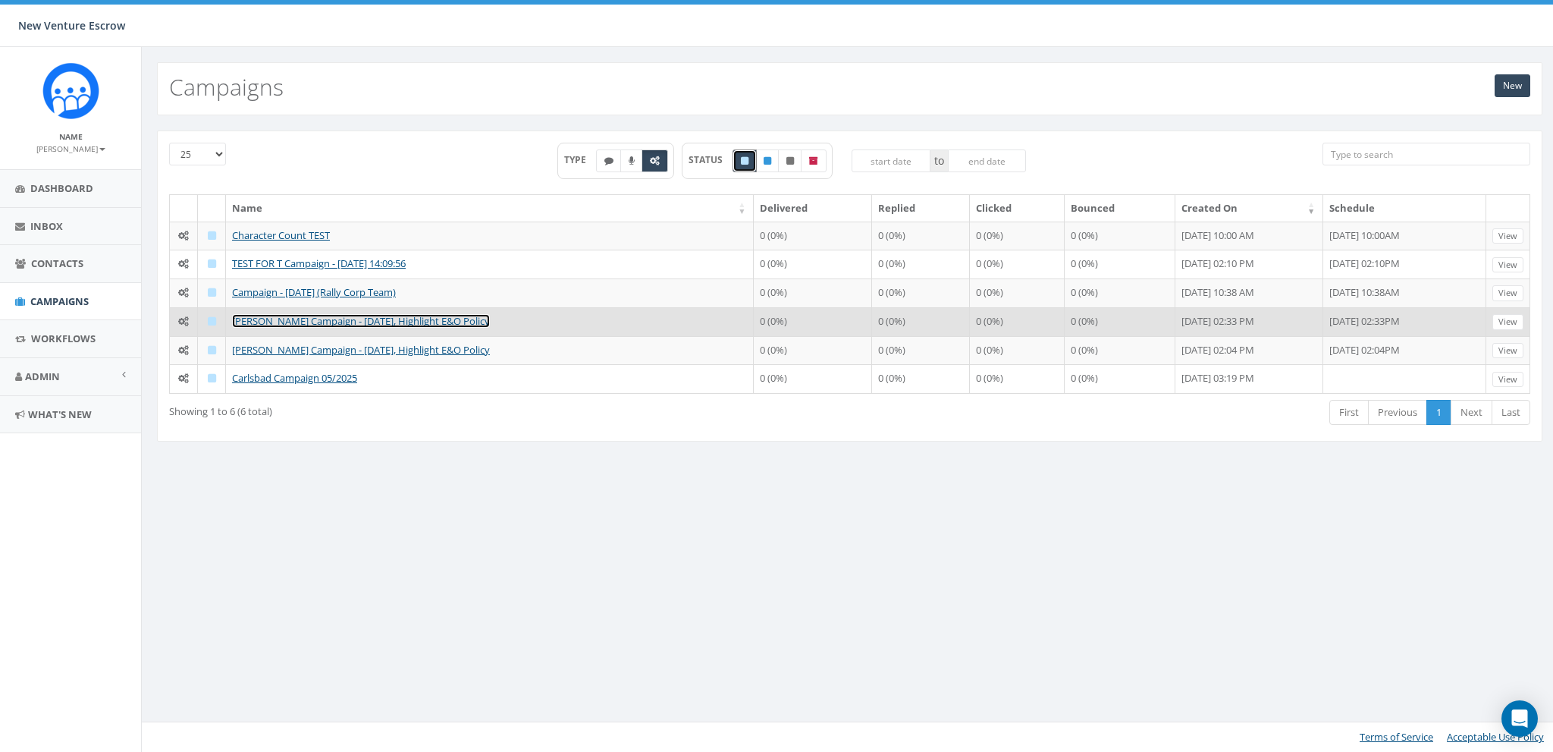
click at [363, 319] on link "Gaby Sevilla Campaign - 07/11/2025, Highlight E&O Policy" at bounding box center [361, 321] width 258 height 14
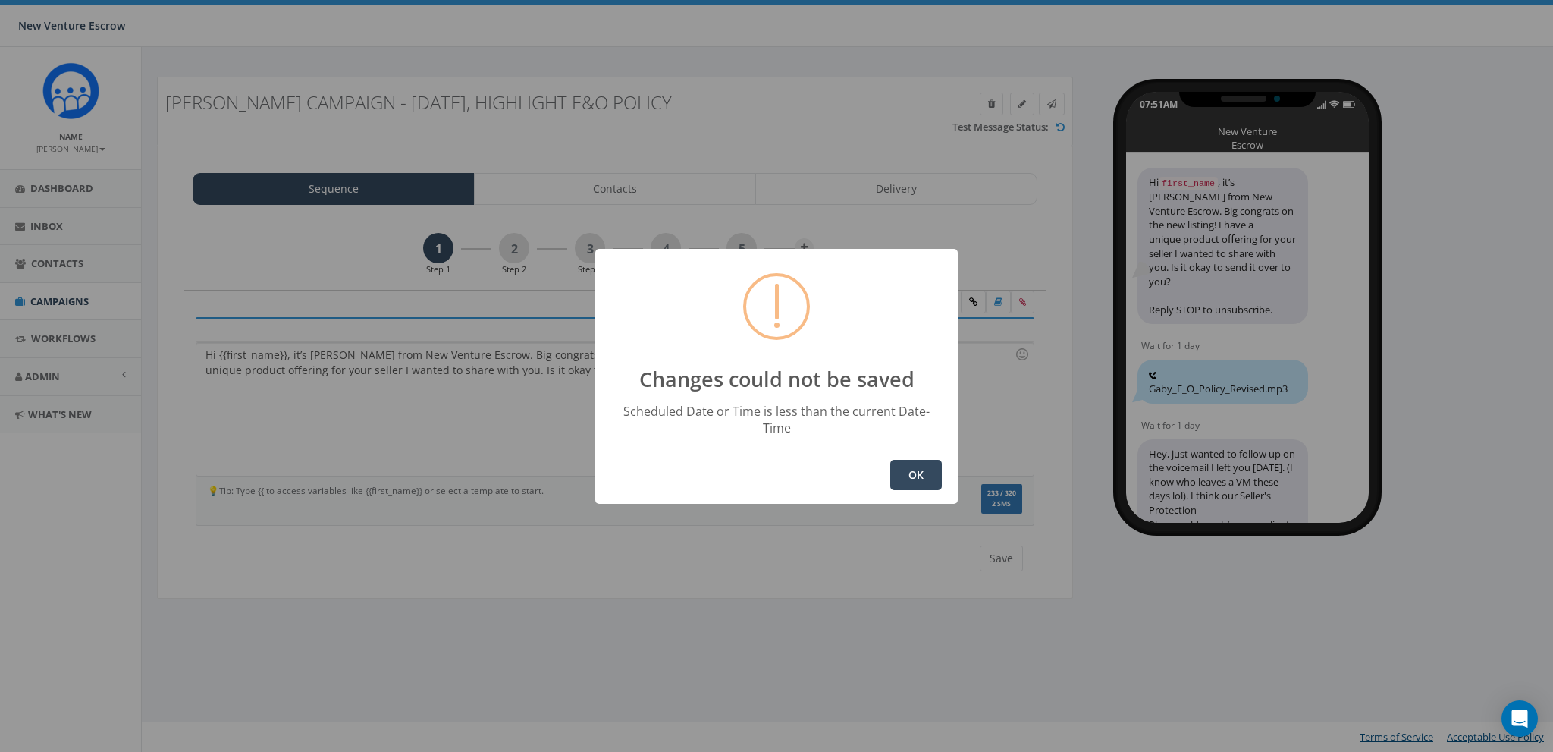
click at [933, 475] on button "OK" at bounding box center [916, 475] width 52 height 30
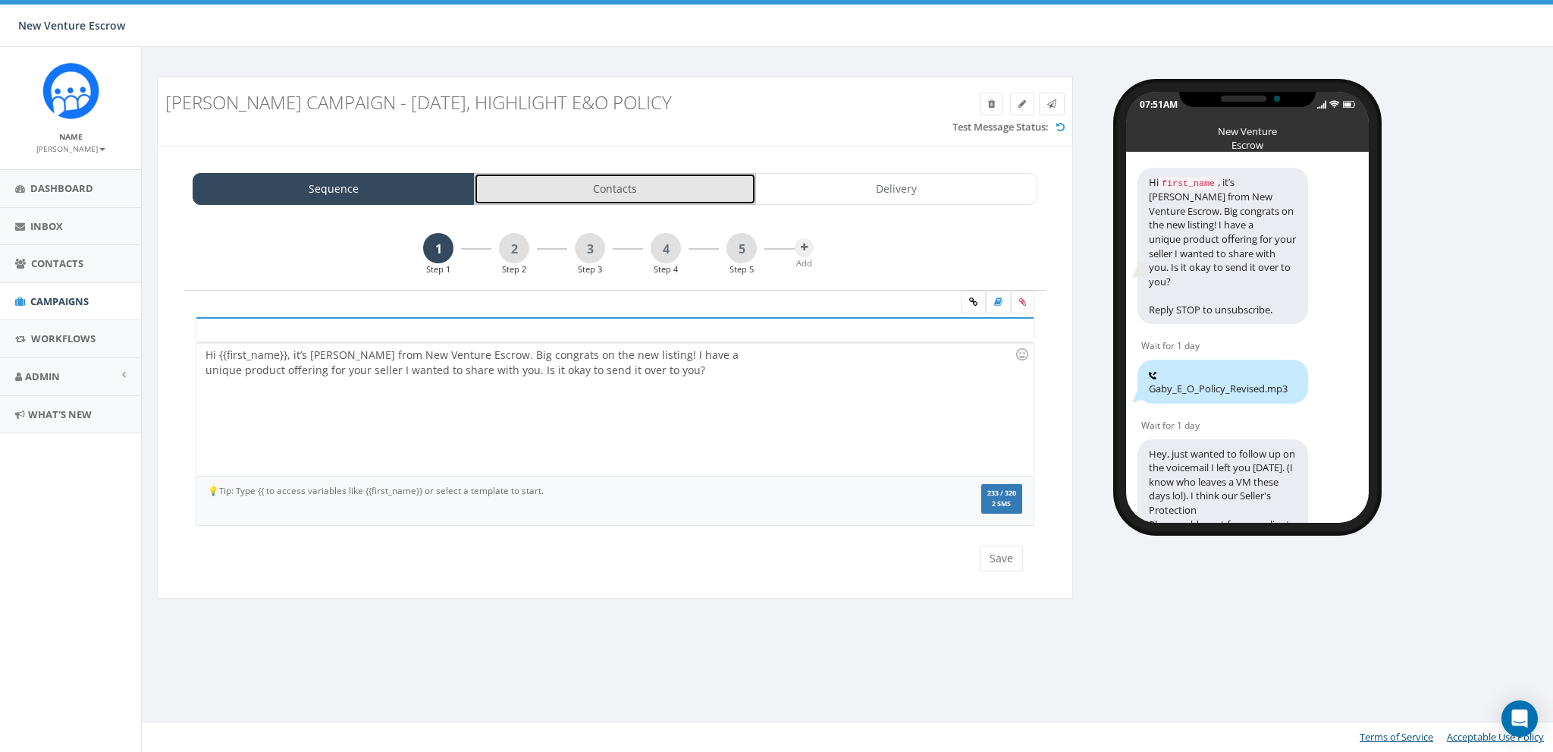
click at [634, 198] on link "Contacts" at bounding box center [615, 189] width 282 height 32
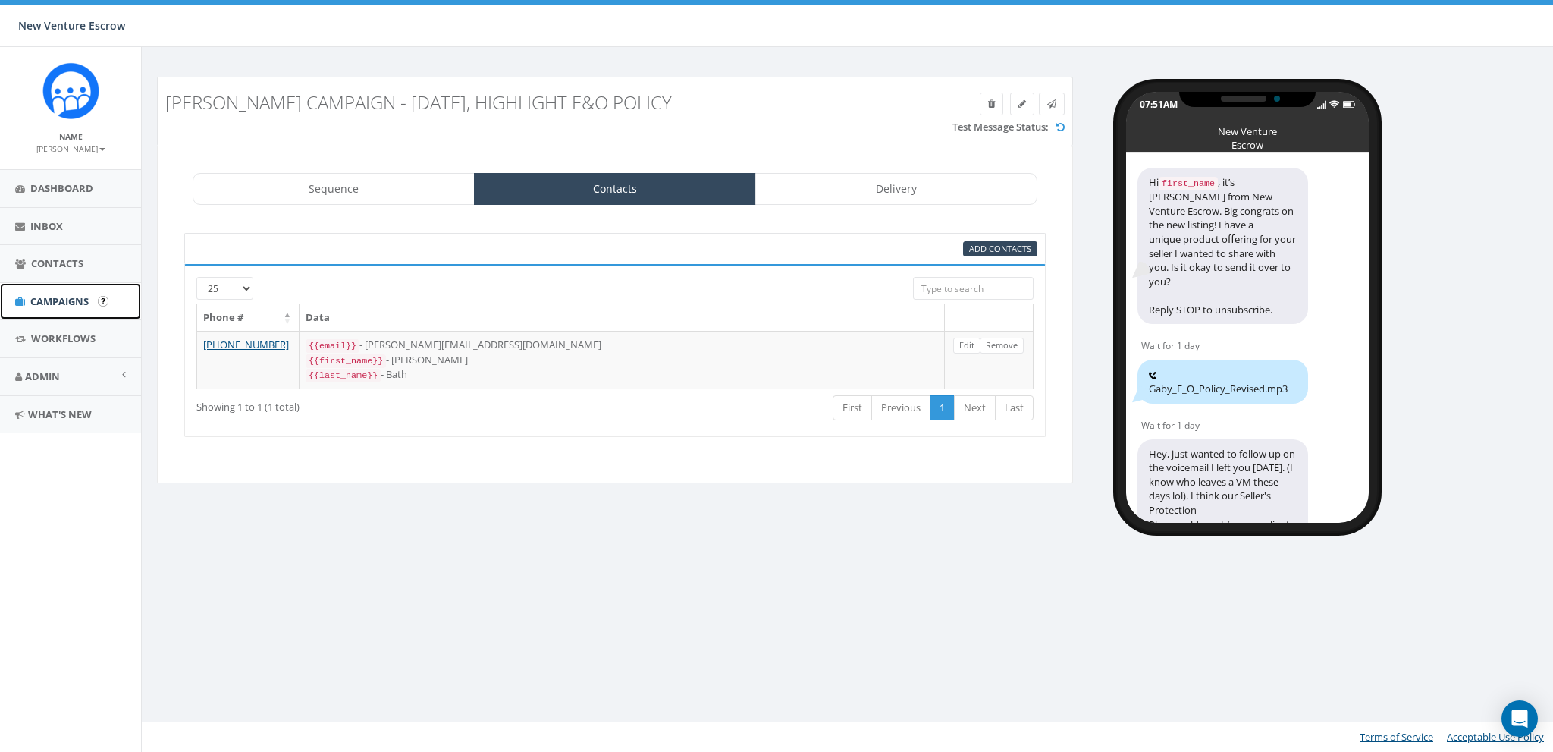
click at [58, 299] on span "Campaigns" at bounding box center [59, 301] width 58 height 14
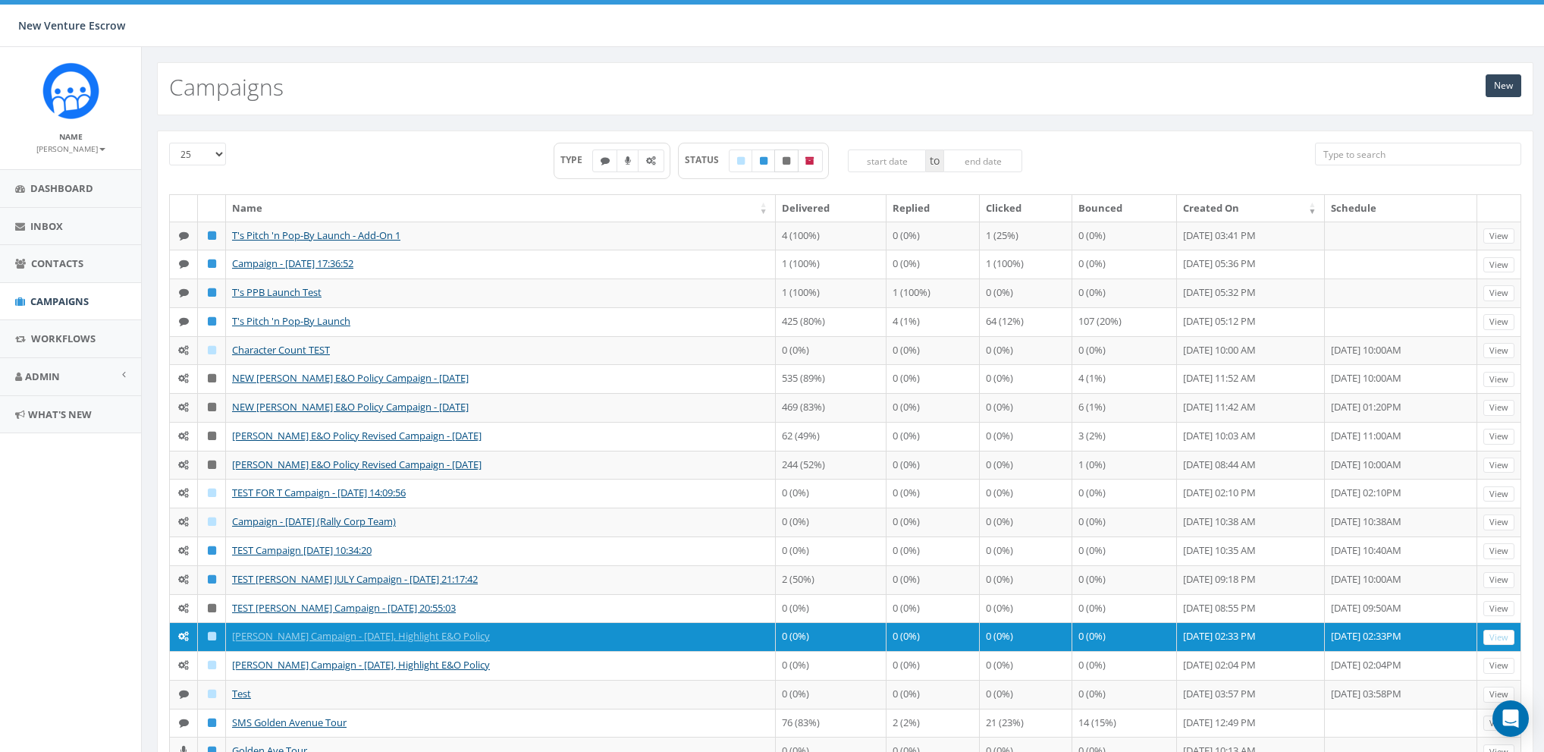
click at [786, 163] on icon at bounding box center [787, 160] width 8 height 9
checkbox input "true"
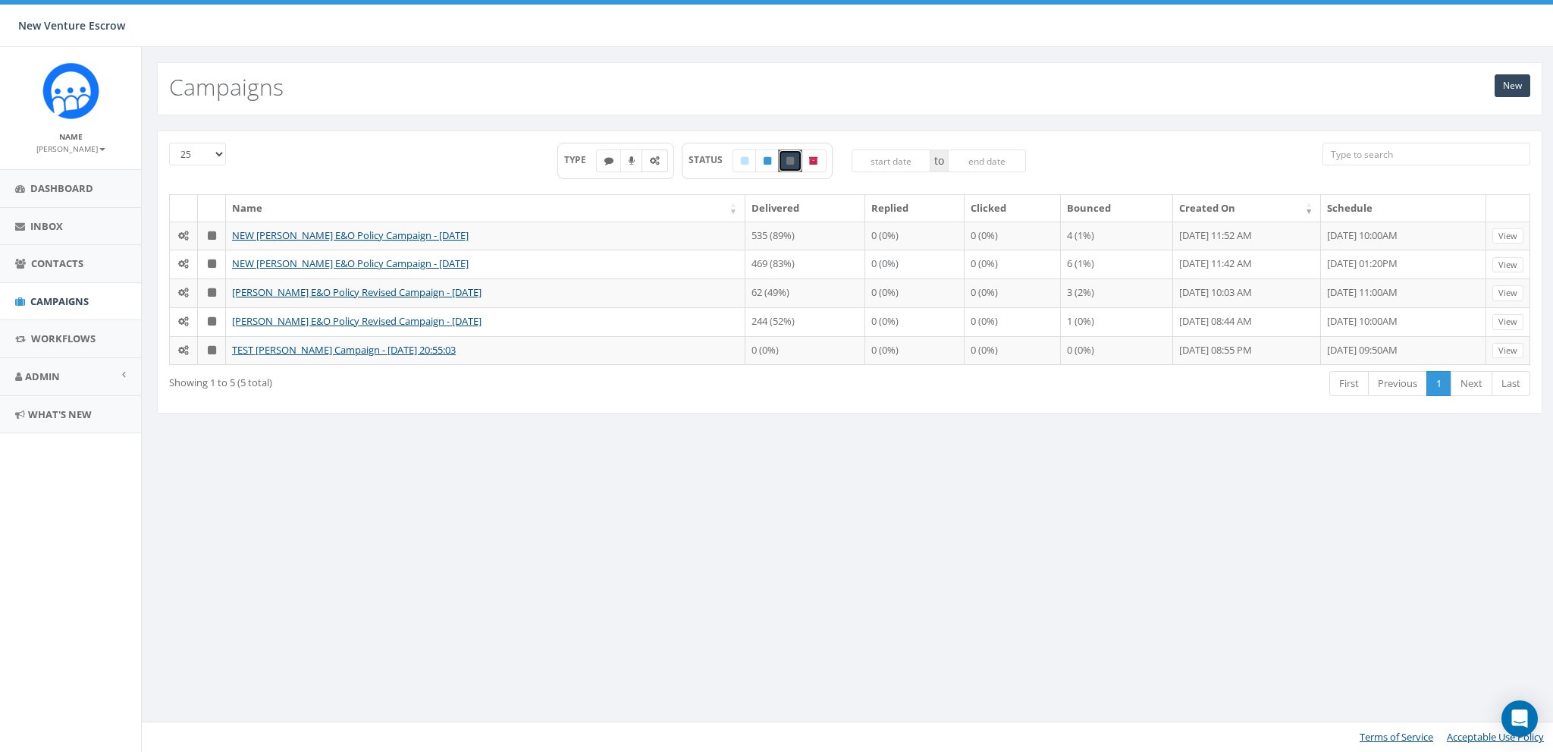
click at [652, 162] on icon at bounding box center [655, 160] width 10 height 9
checkbox input "true"
click at [77, 149] on small "[PERSON_NAME]" at bounding box center [70, 148] width 69 height 11
click at [76, 189] on link "Sign Out" at bounding box center [76, 190] width 120 height 19
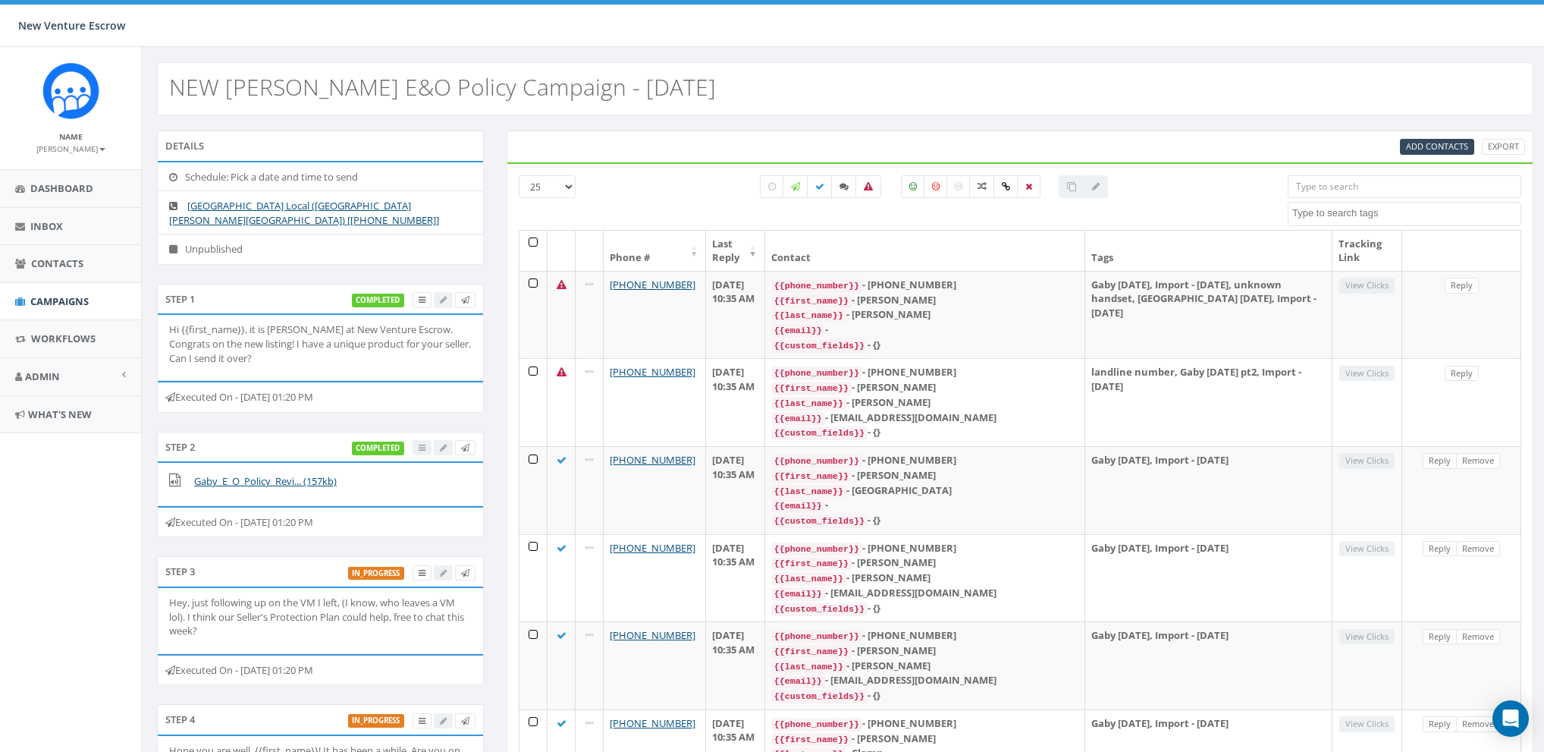
select select
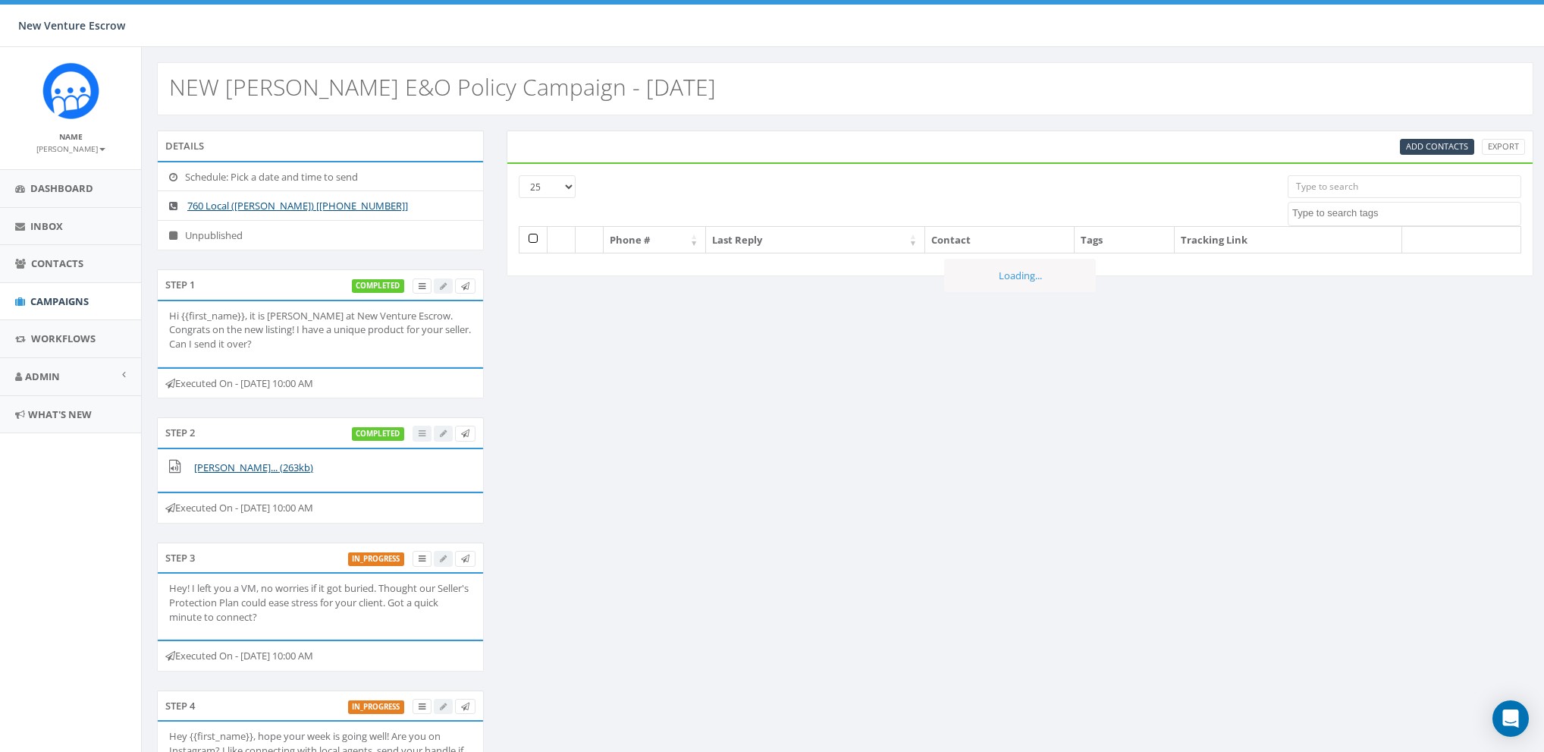
select select
